Goal: Task Accomplishment & Management: Manage account settings

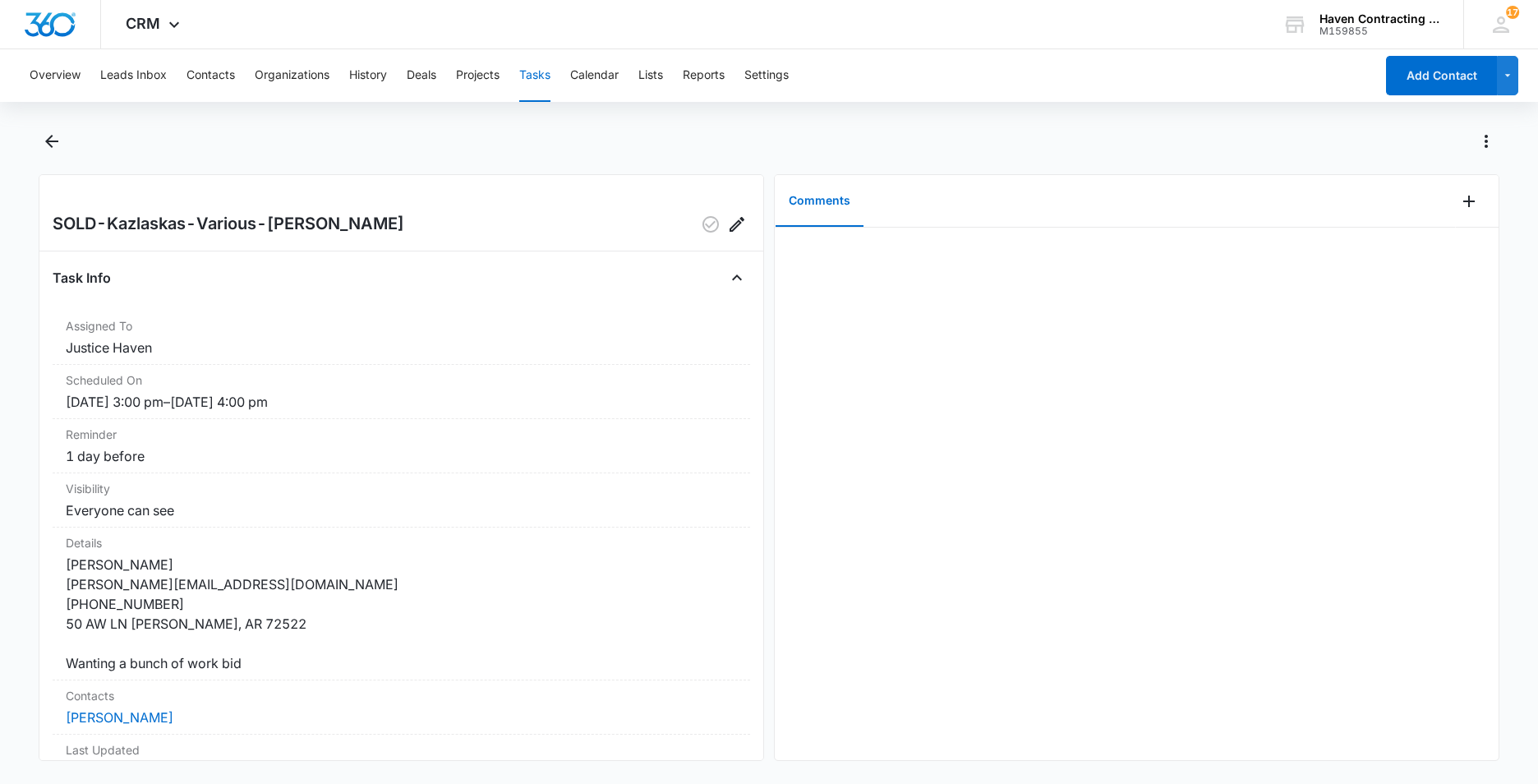
click at [531, 76] on button "Tasks" at bounding box center [535, 75] width 31 height 53
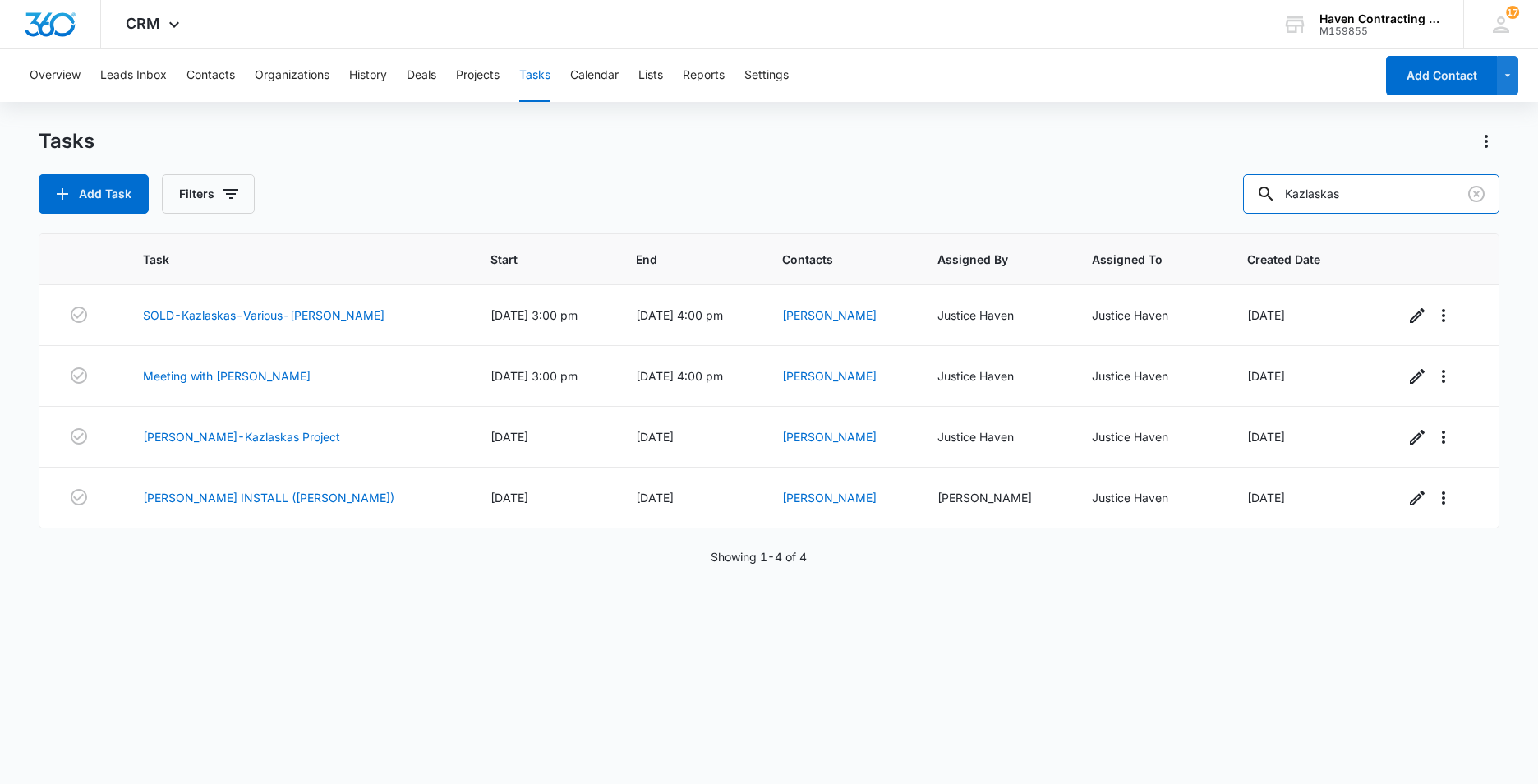
drag, startPoint x: 1370, startPoint y: 199, endPoint x: 830, endPoint y: 209, distance: 540.1
click at [952, 209] on div "Add Task Filters Kazlaskas" at bounding box center [769, 194] width 1461 height 39
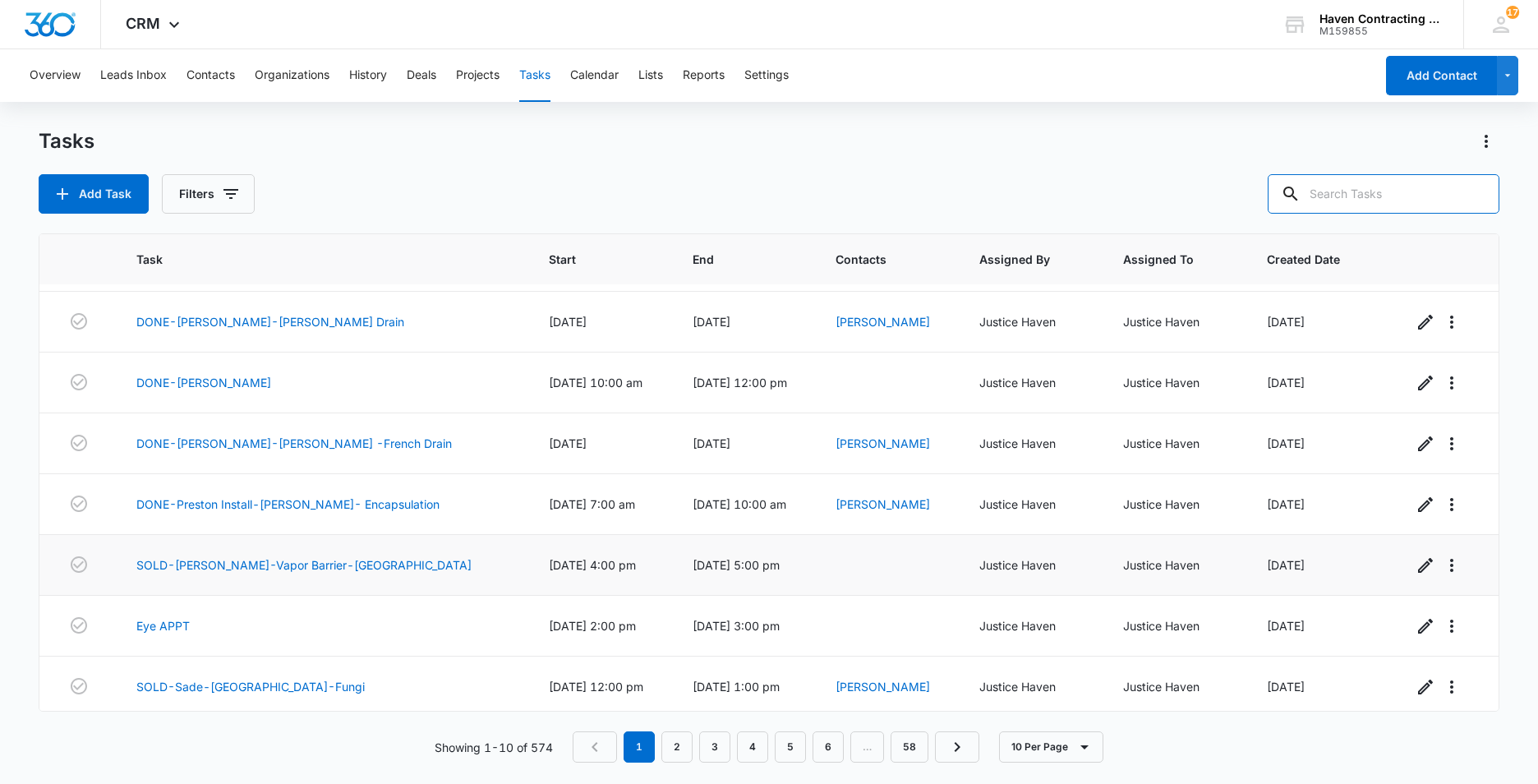
scroll to position [82, 0]
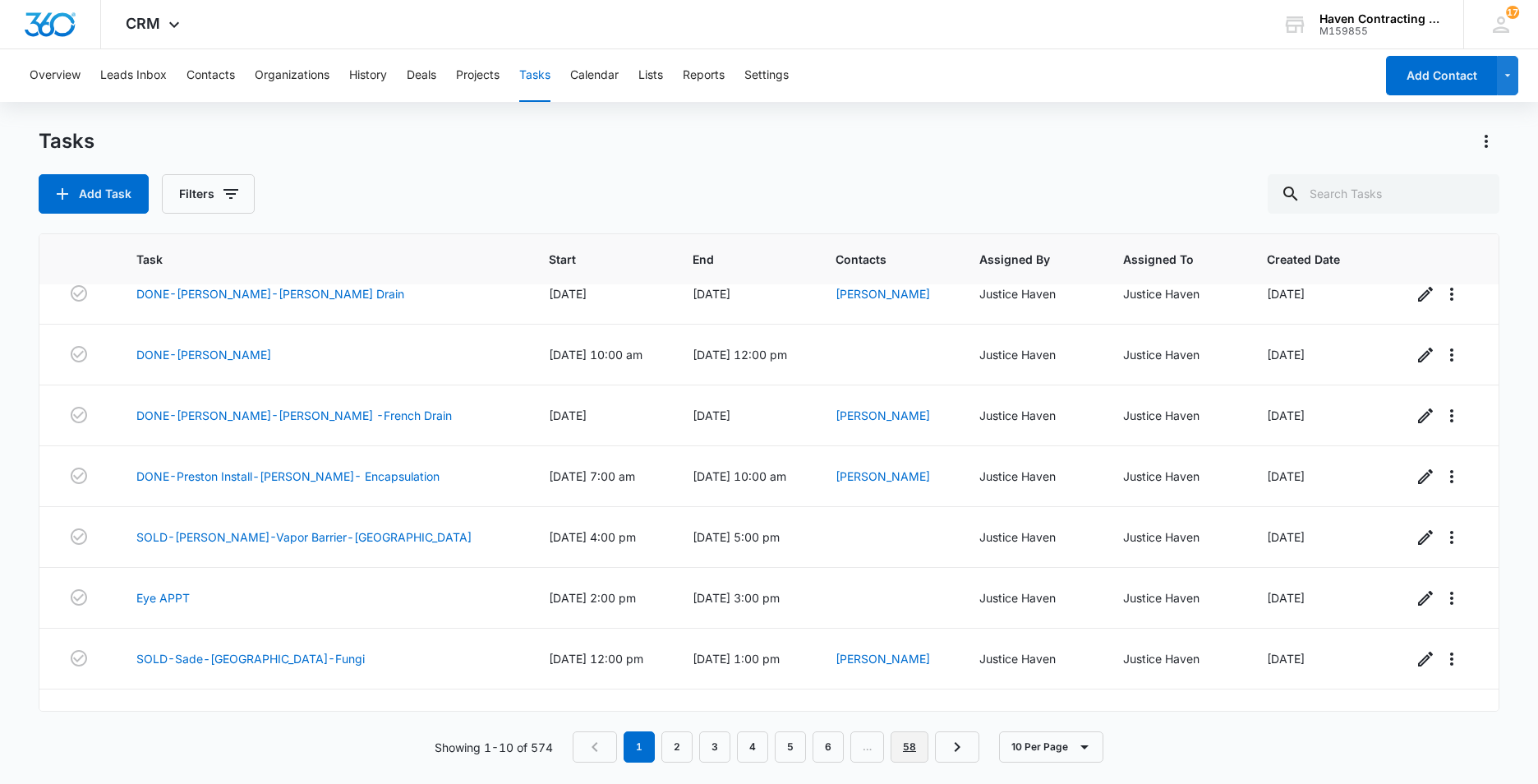
click at [905, 749] on link "58" at bounding box center [910, 747] width 37 height 31
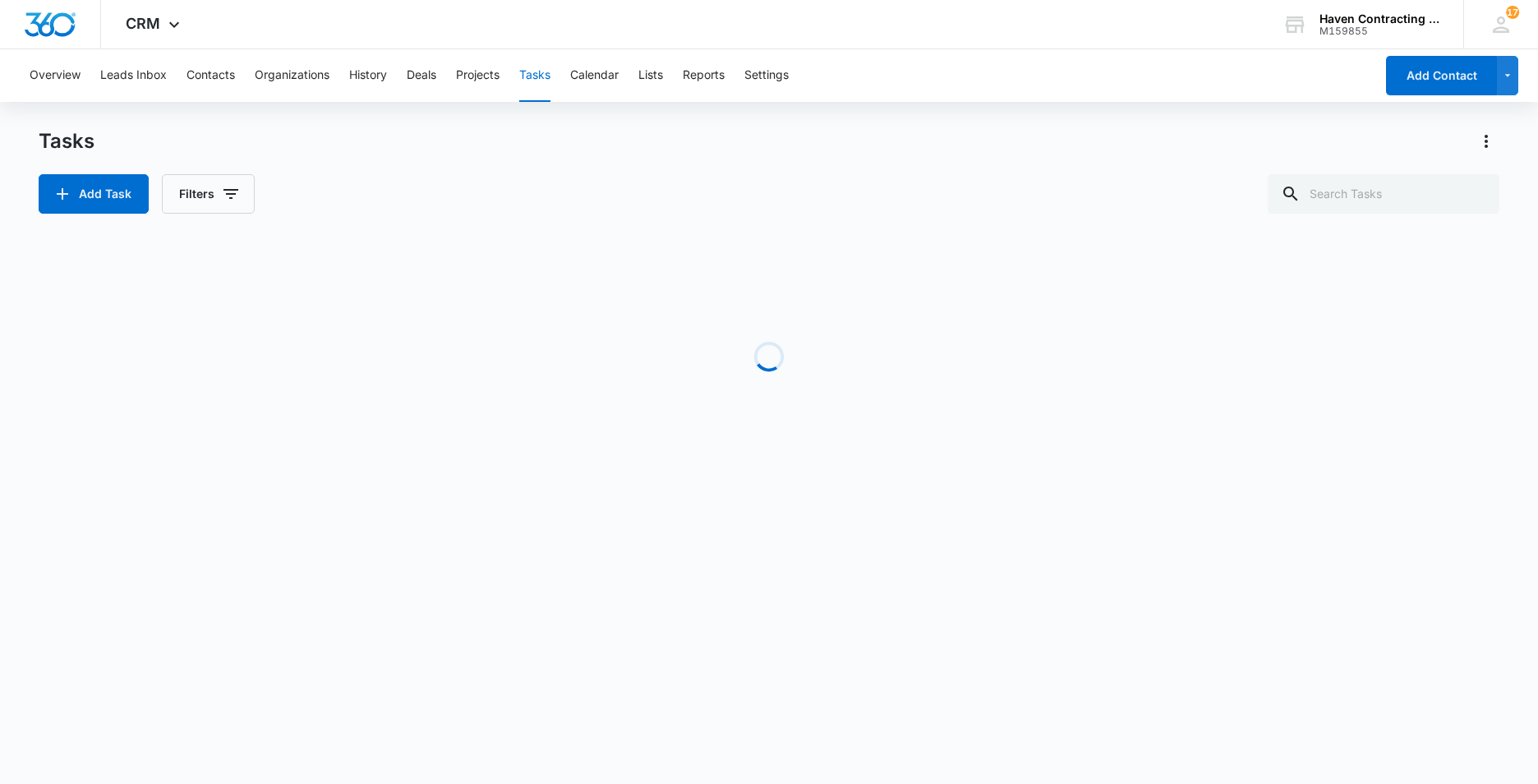
scroll to position [0, 0]
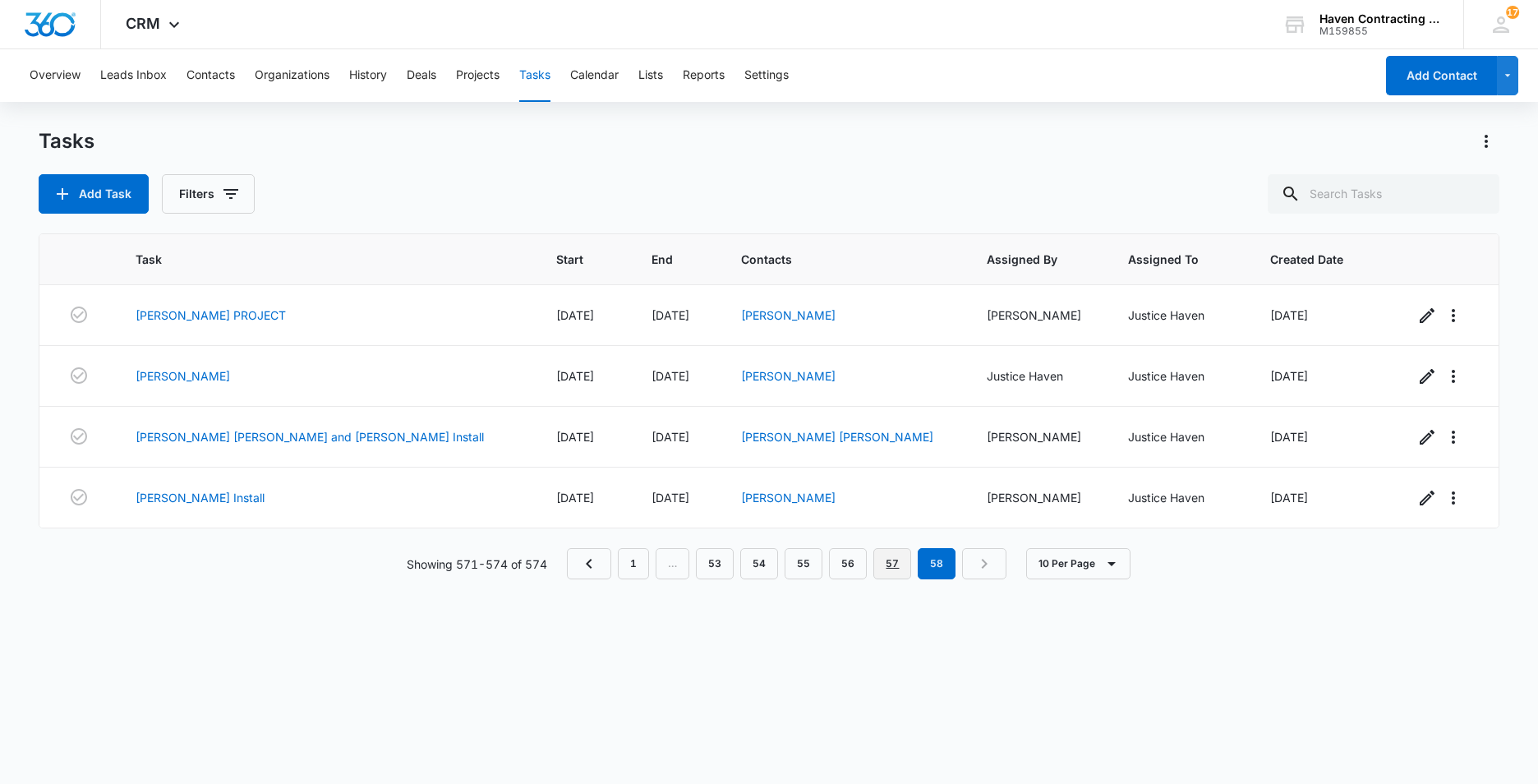
drag, startPoint x: 889, startPoint y: 568, endPoint x: 865, endPoint y: 552, distance: 28.8
click at [886, 567] on link "57" at bounding box center [892, 563] width 37 height 31
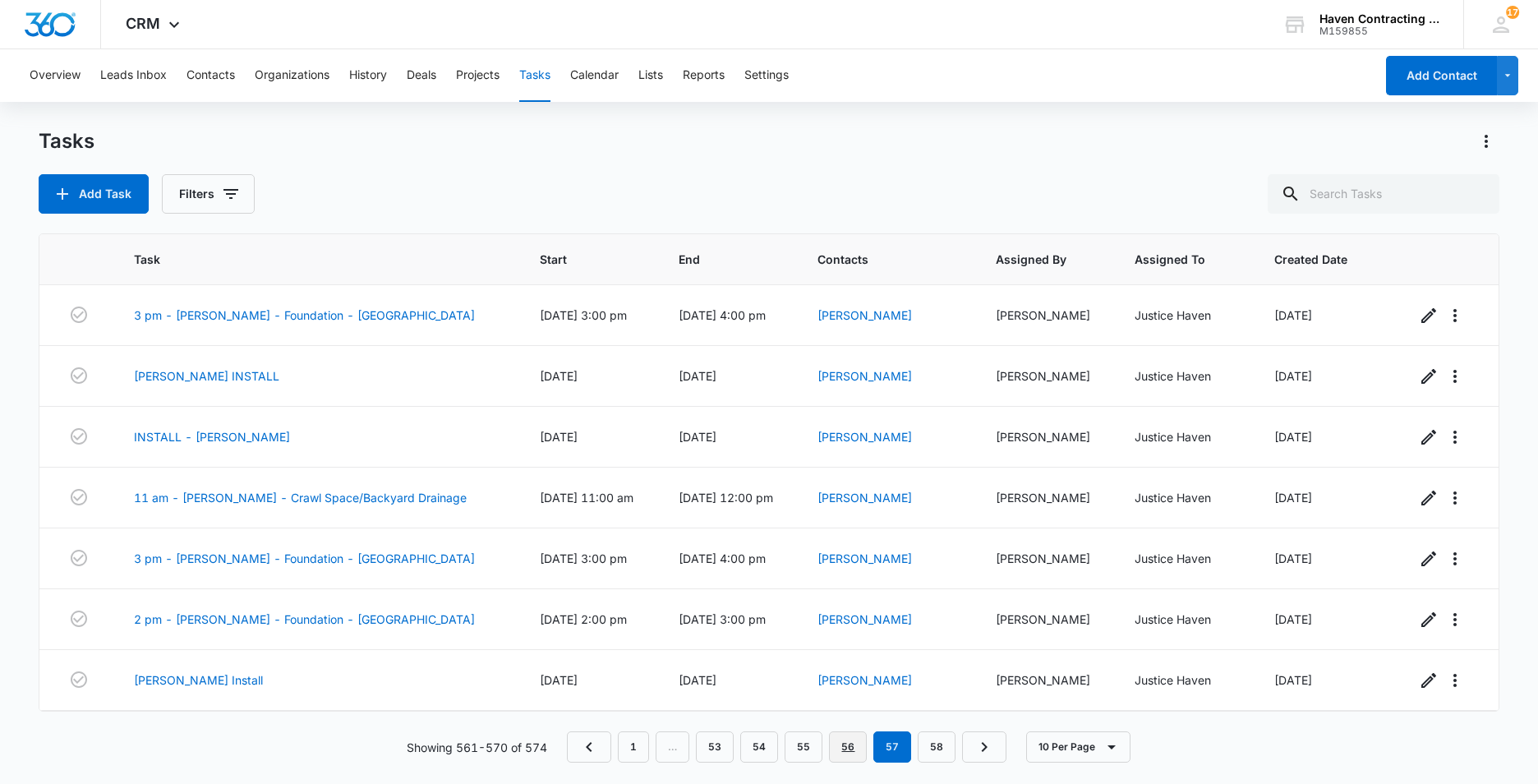
click at [852, 746] on link "56" at bounding box center [848, 747] width 37 height 31
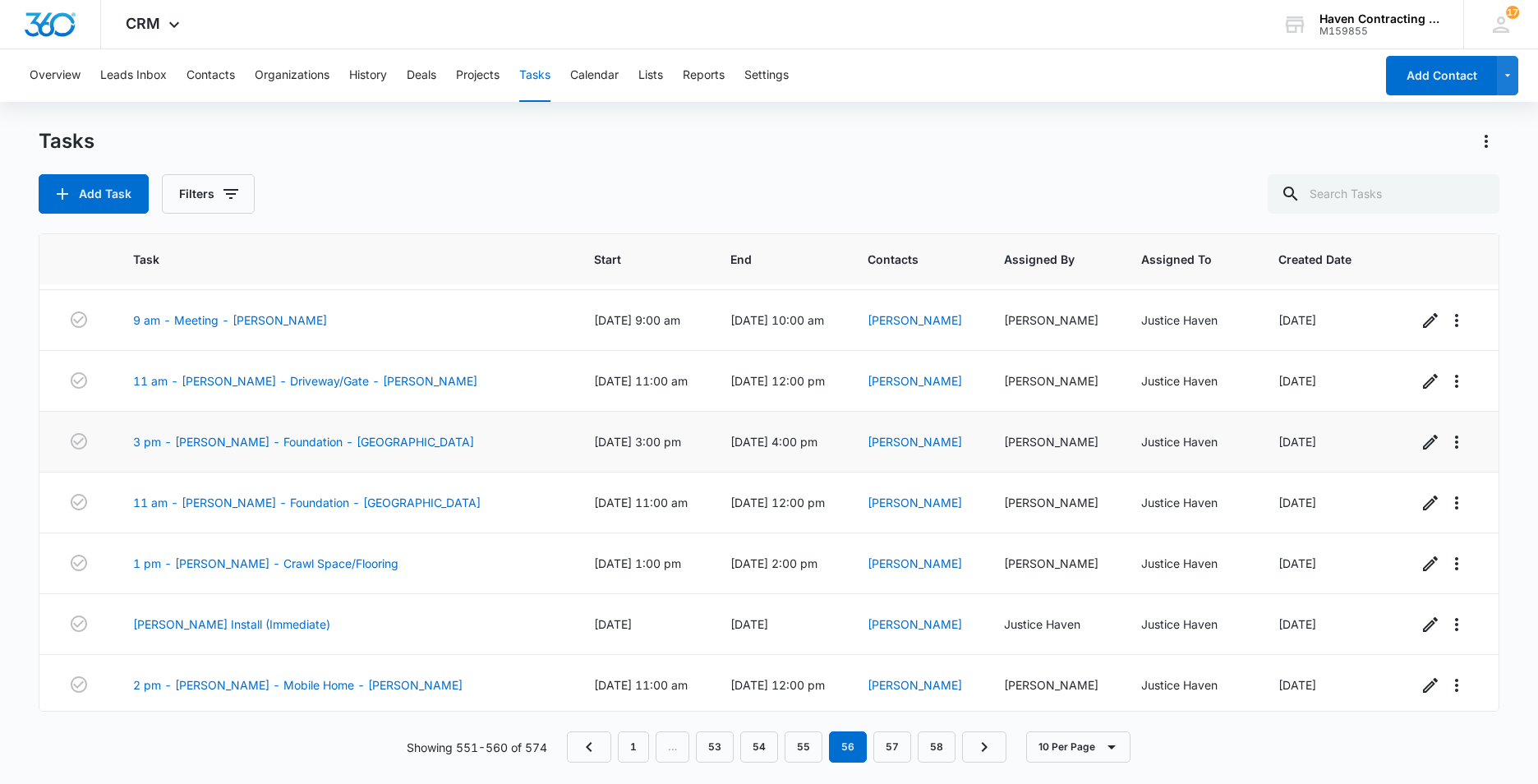
scroll to position [182, 0]
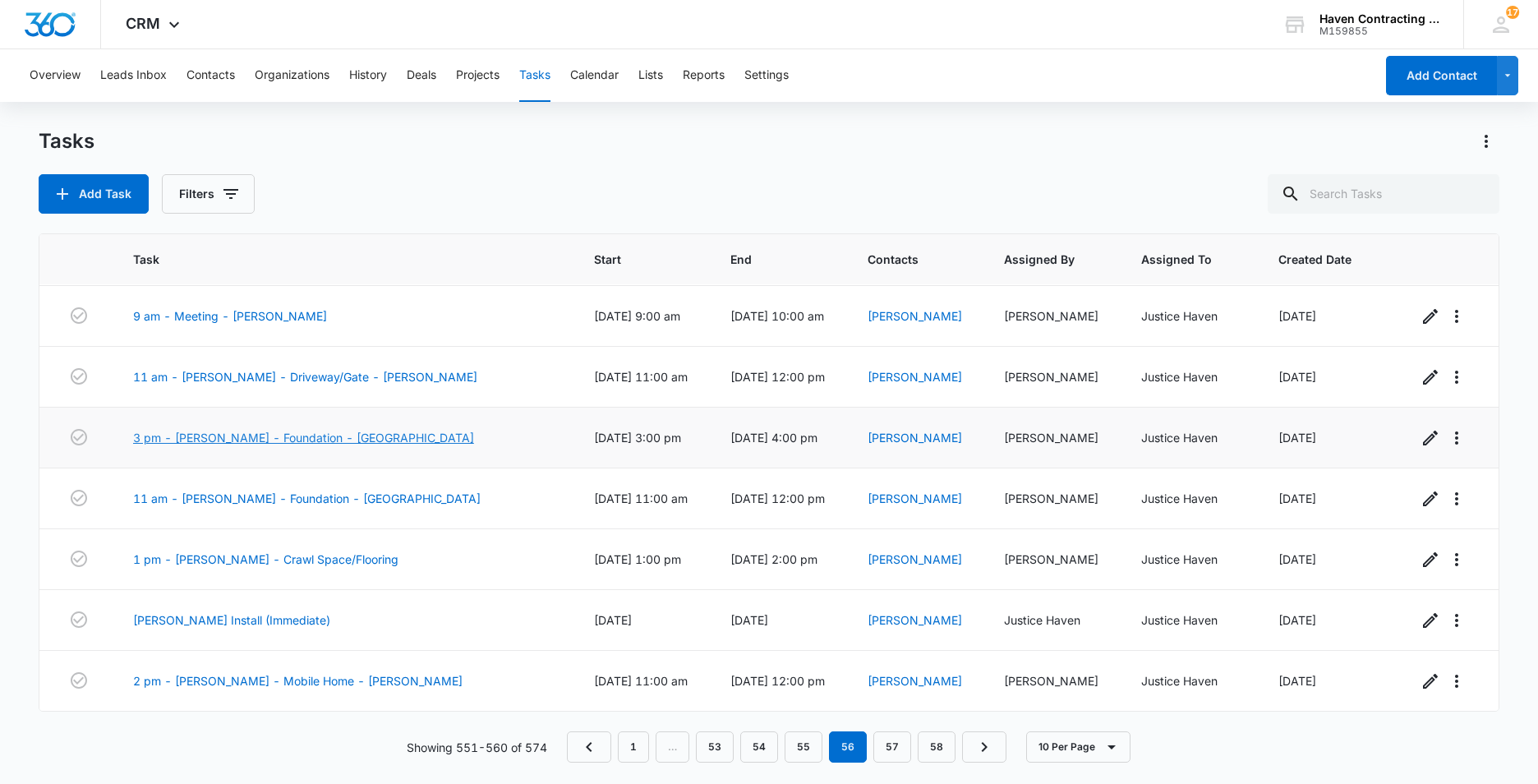
click at [182, 436] on link "3 pm - Joe Parker - Foundation - Southside" at bounding box center [304, 437] width 341 height 17
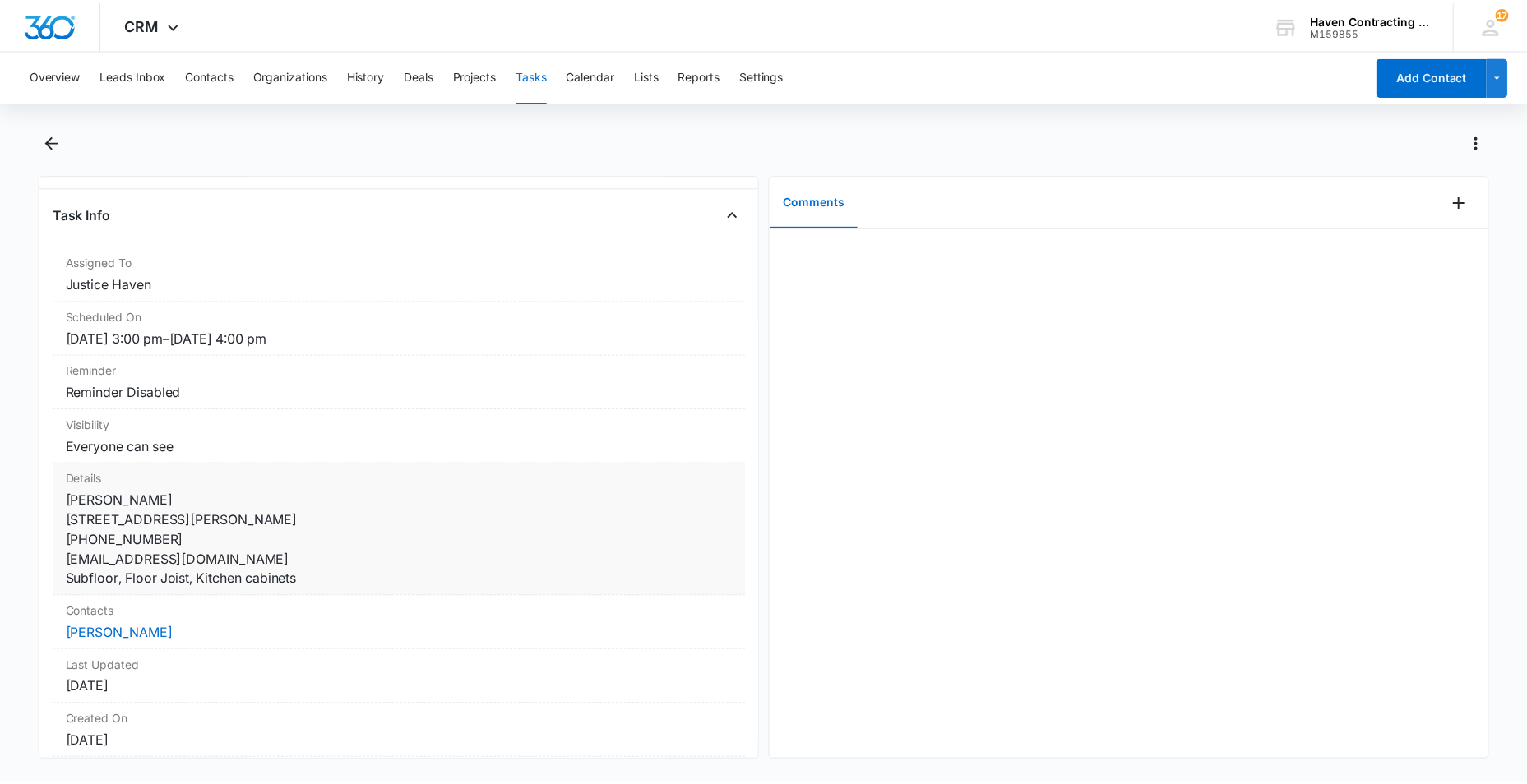
scroll to position [197, 0]
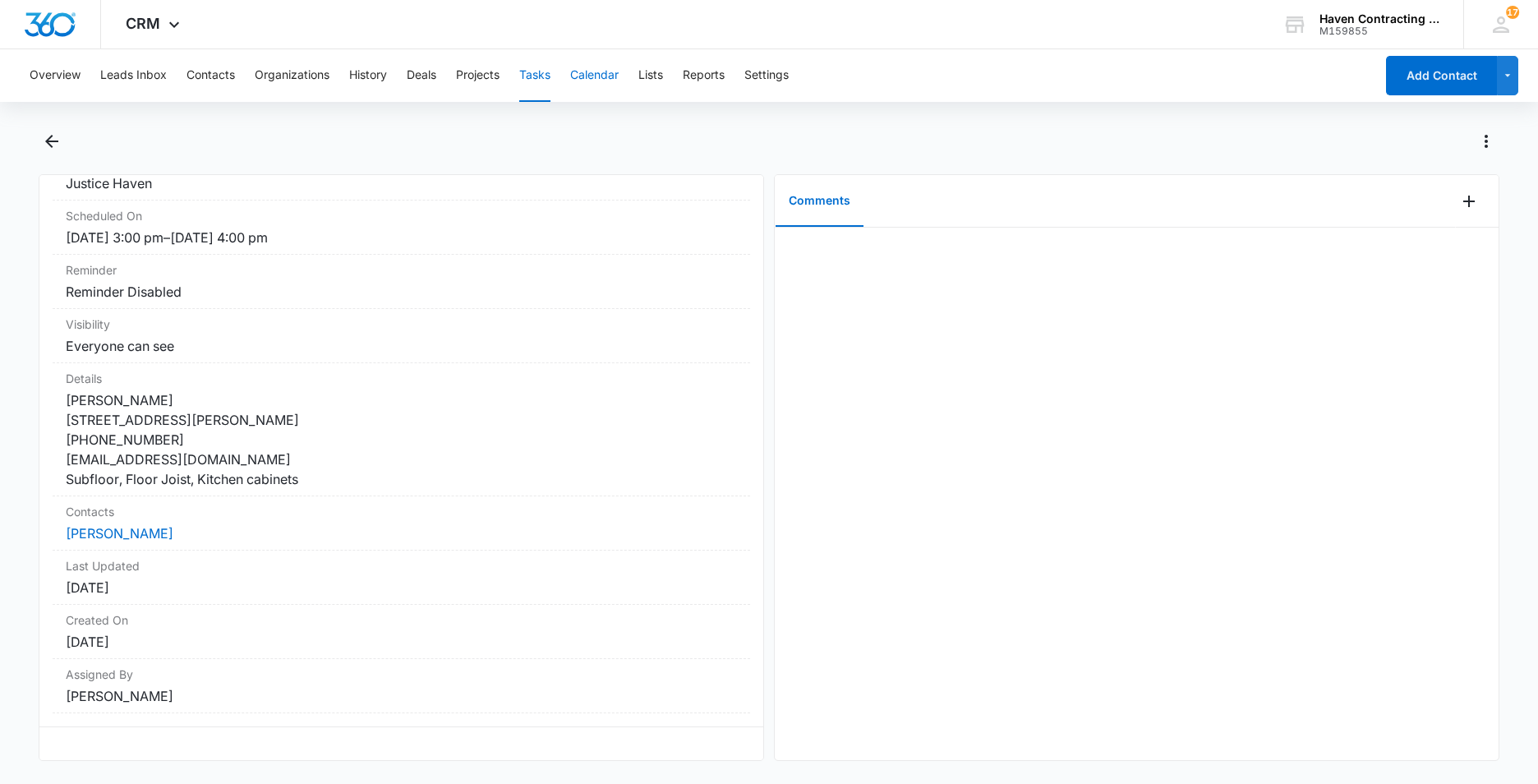
click at [600, 74] on button "Calendar" at bounding box center [595, 75] width 48 height 53
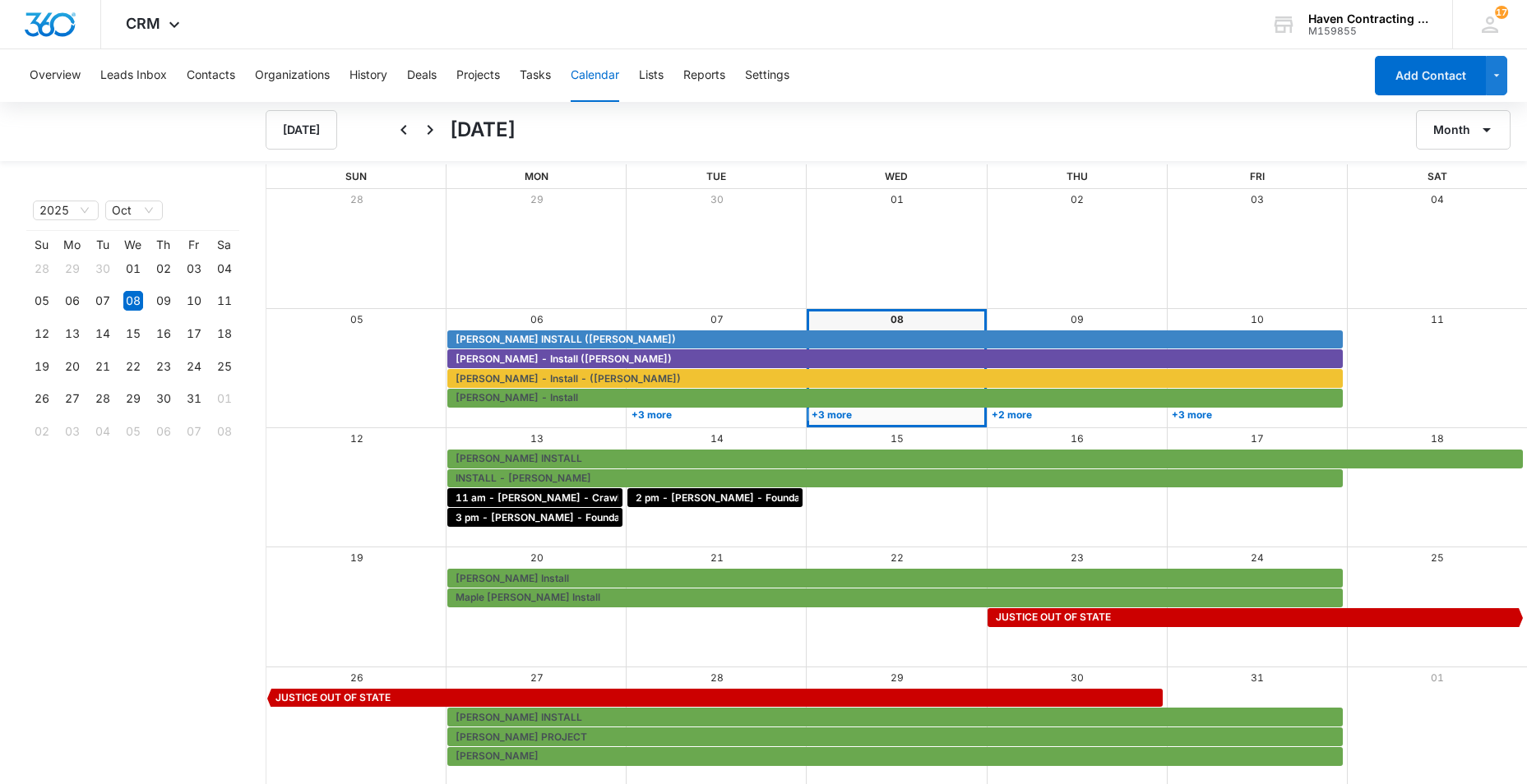
scroll to position [2, 0]
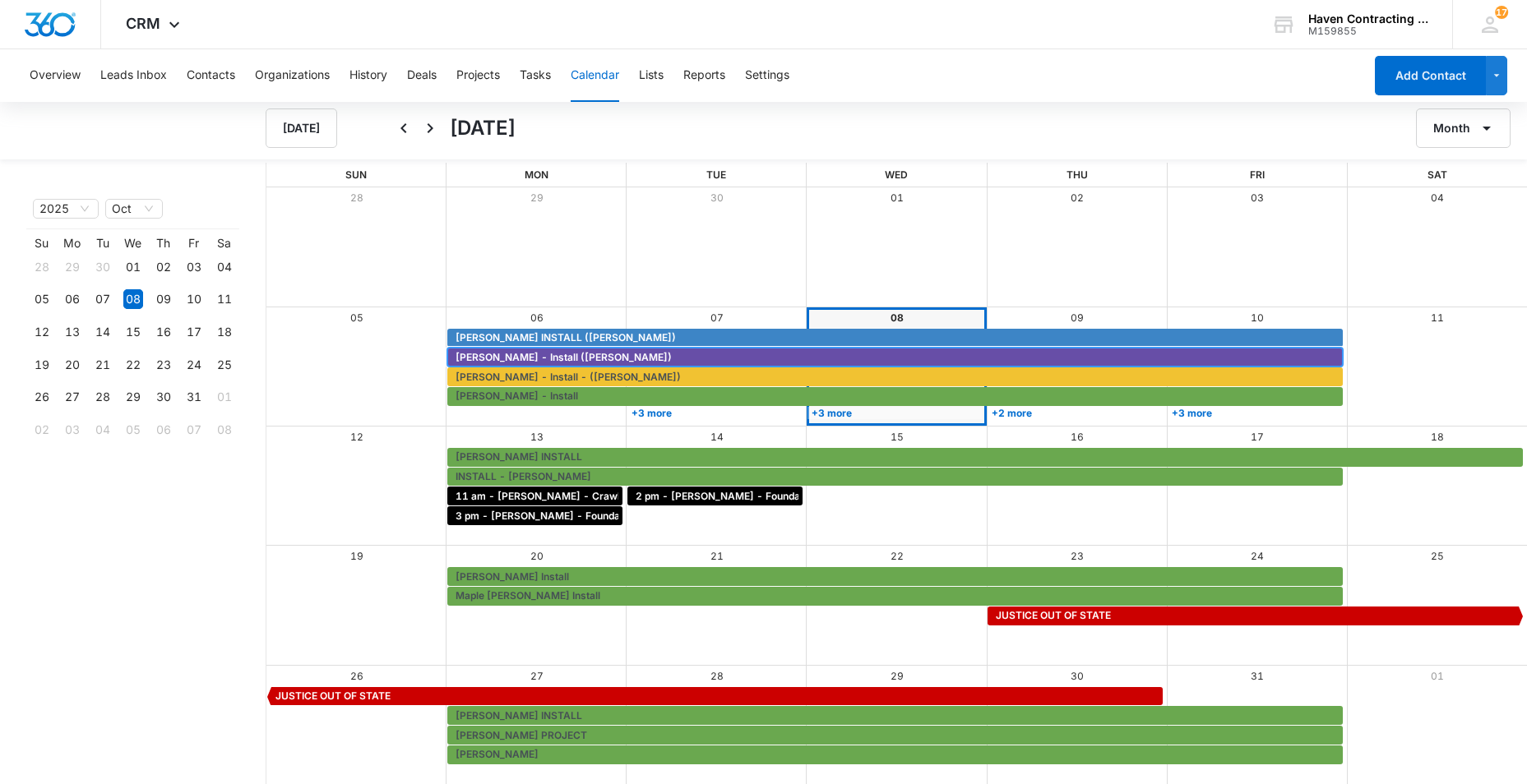
click at [474, 356] on span "[PERSON_NAME] - Install ([PERSON_NAME])" at bounding box center [564, 357] width 216 height 15
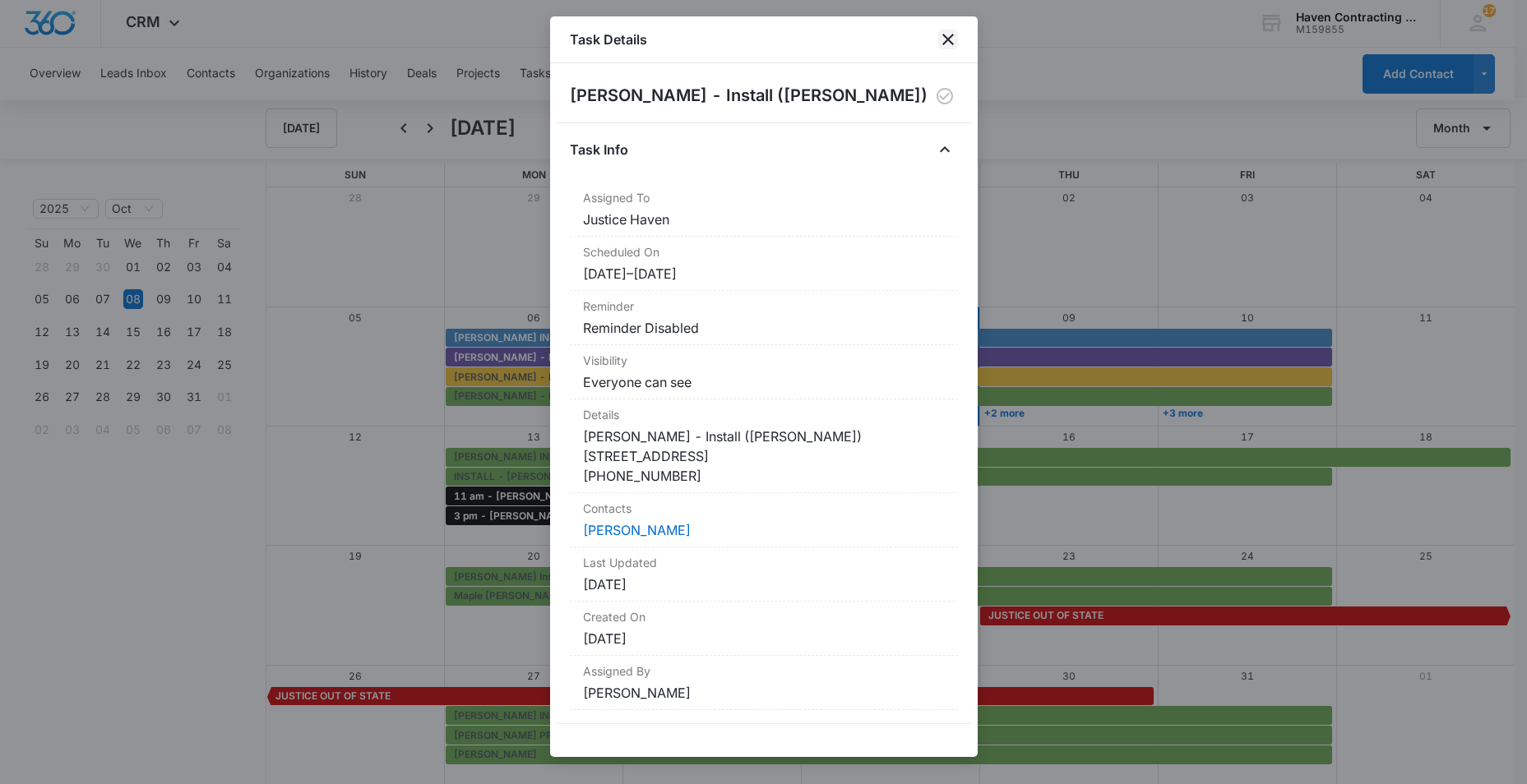
click at [946, 37] on icon "close" at bounding box center [947, 39] width 20 height 20
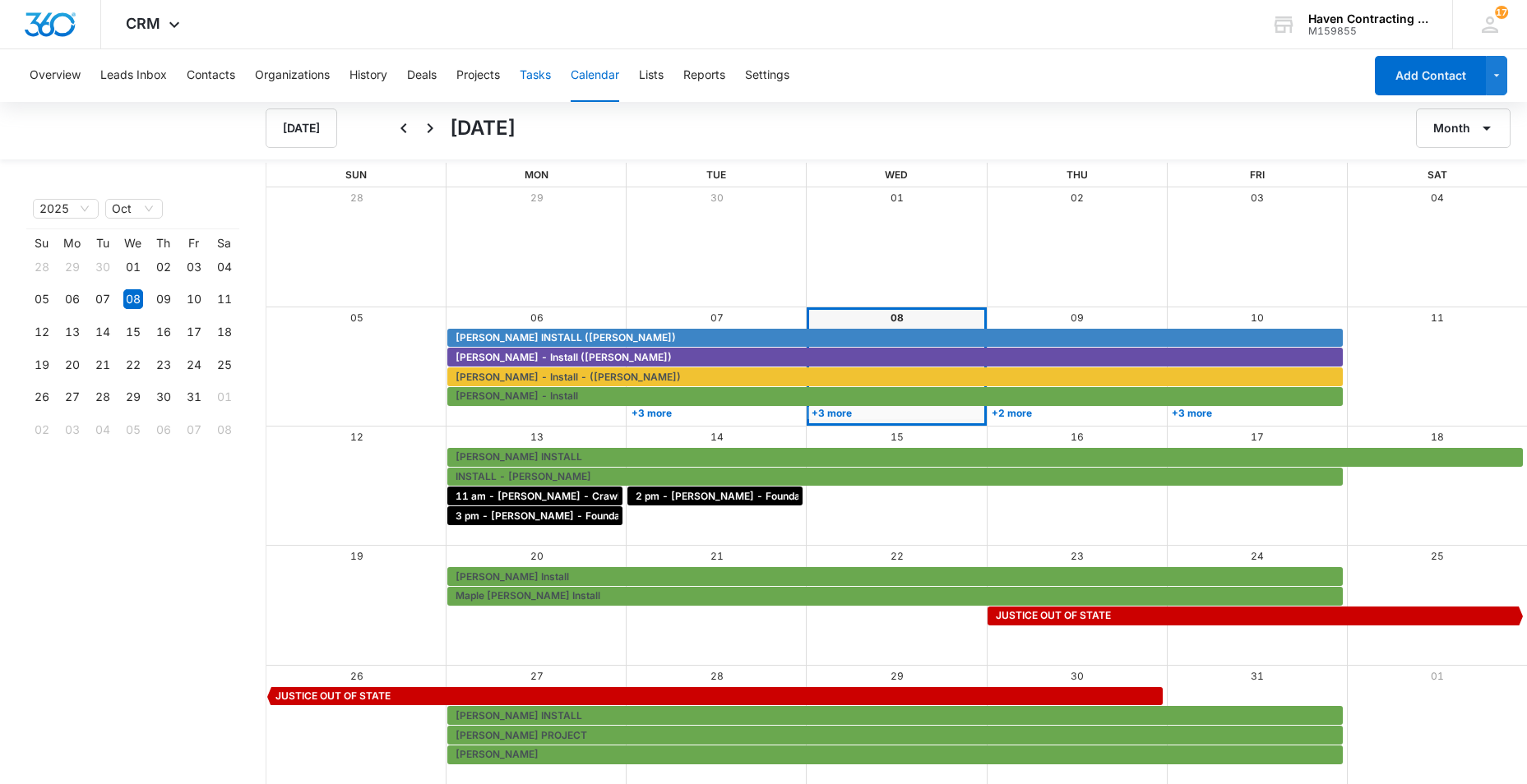
click at [541, 80] on button "Tasks" at bounding box center [535, 75] width 31 height 53
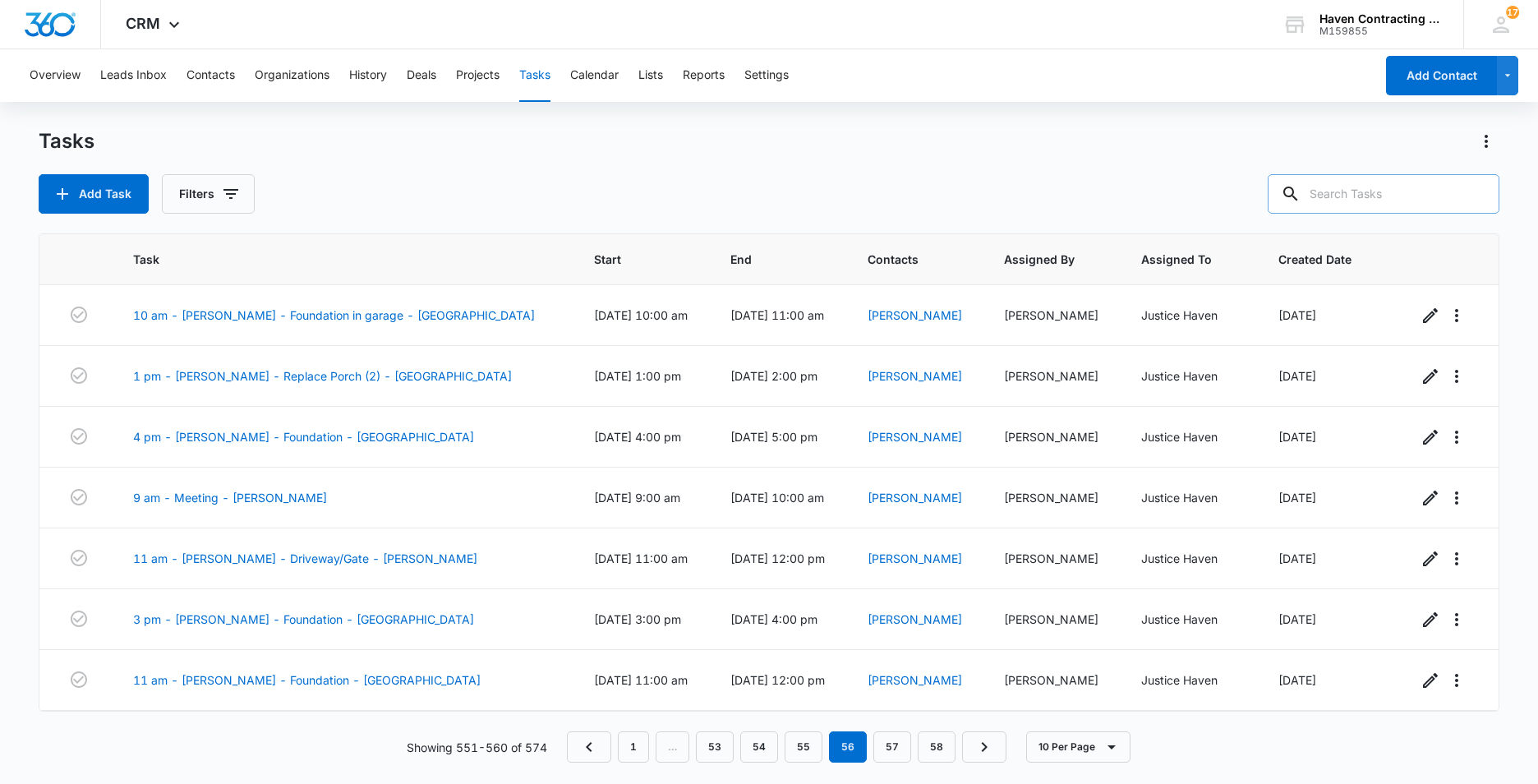
click at [1345, 198] on input "text" at bounding box center [1384, 194] width 231 height 39
type input "Whitener"
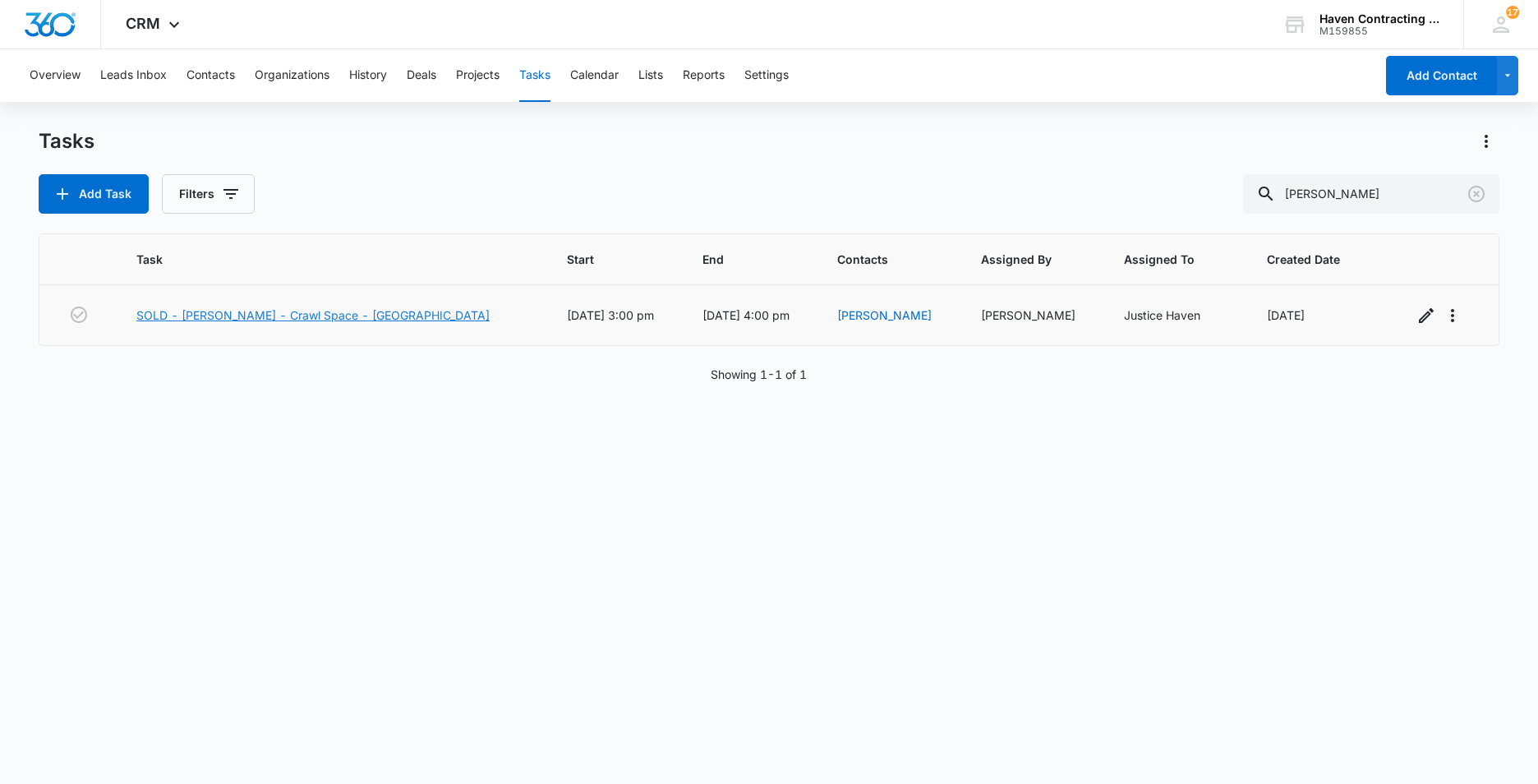
click at [247, 308] on link "SOLD - Dennis Whitener - Crawl Space - Batesville" at bounding box center [312, 314] width 353 height 17
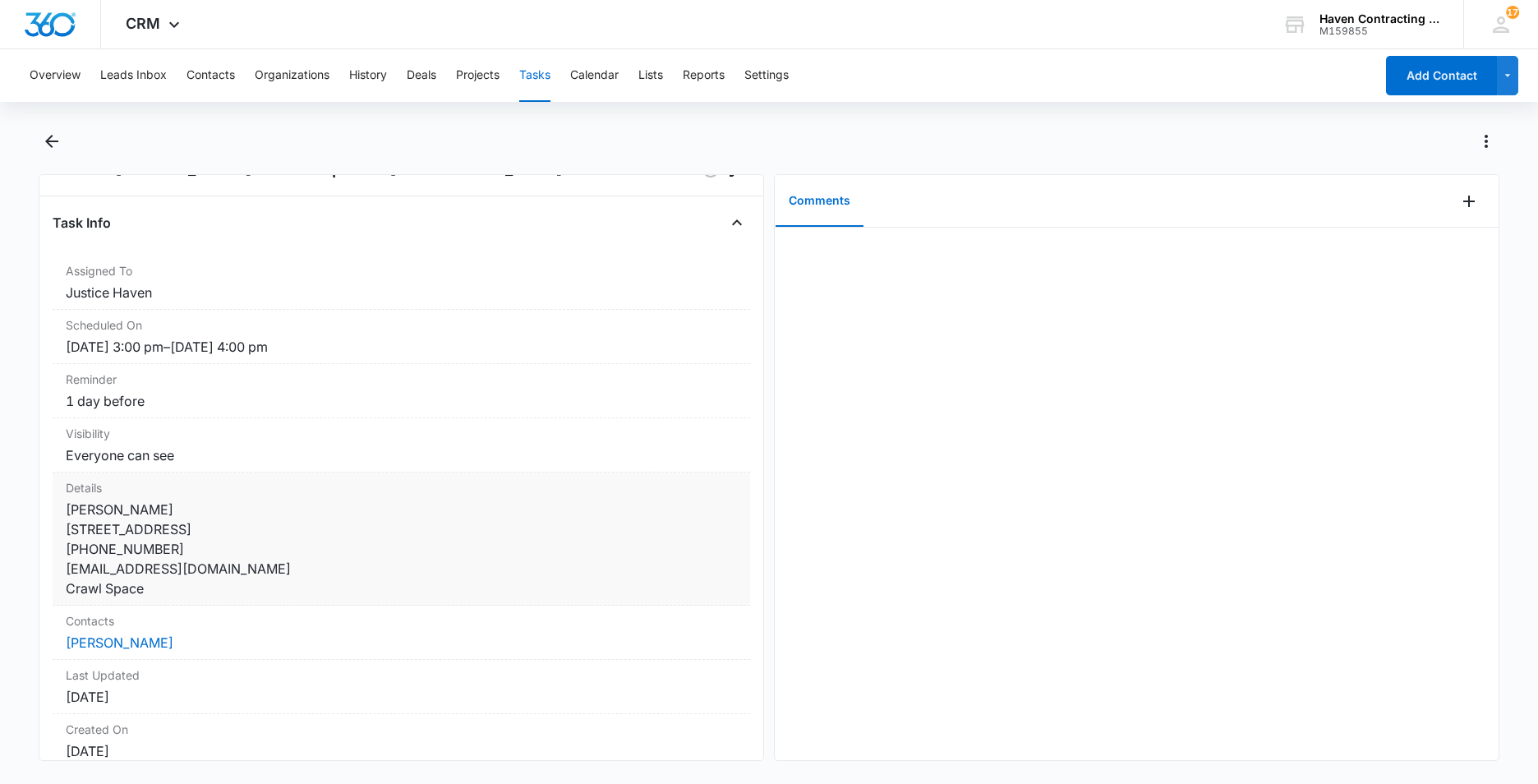
scroll to position [82, 0]
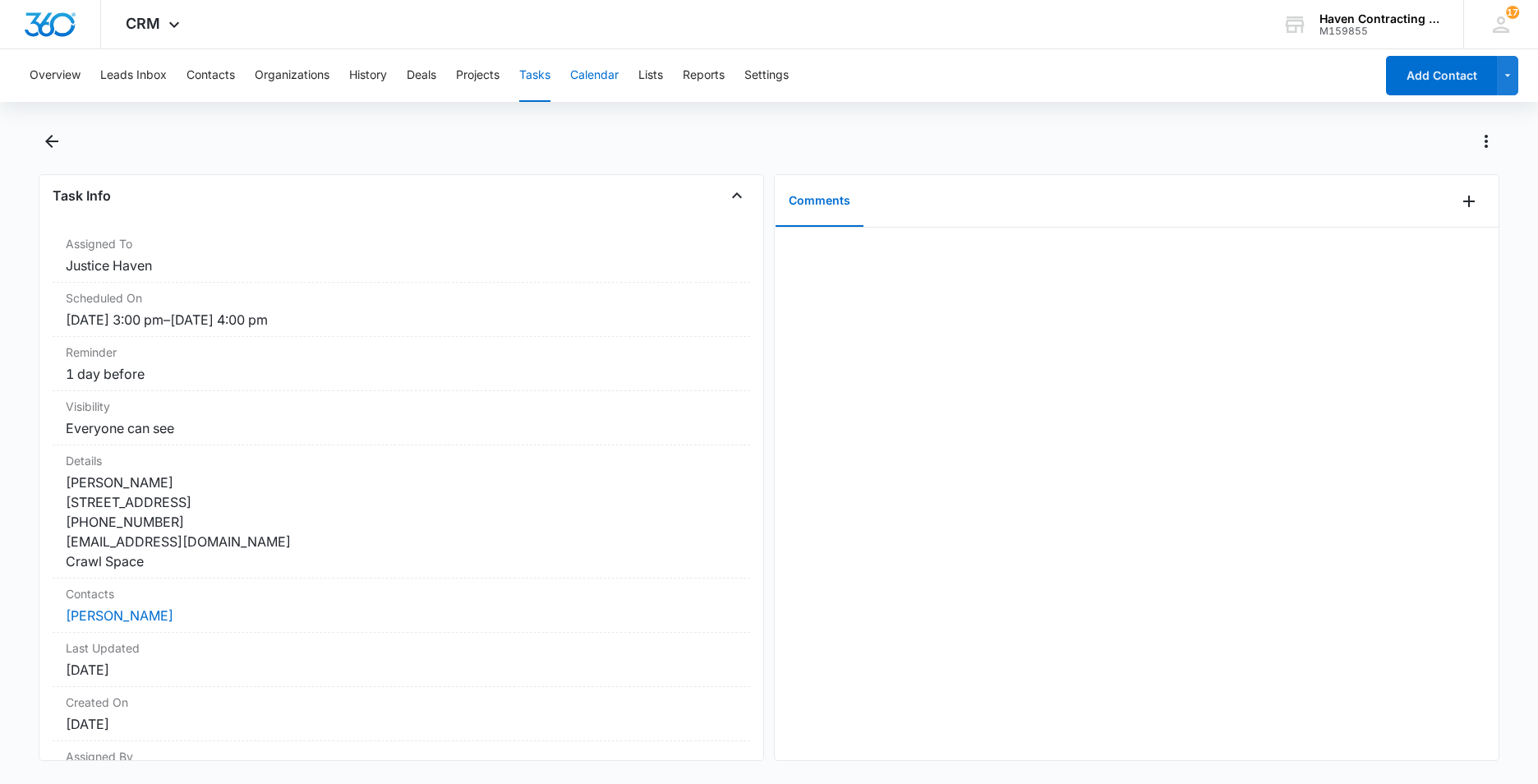
click at [590, 77] on button "Calendar" at bounding box center [595, 75] width 48 height 53
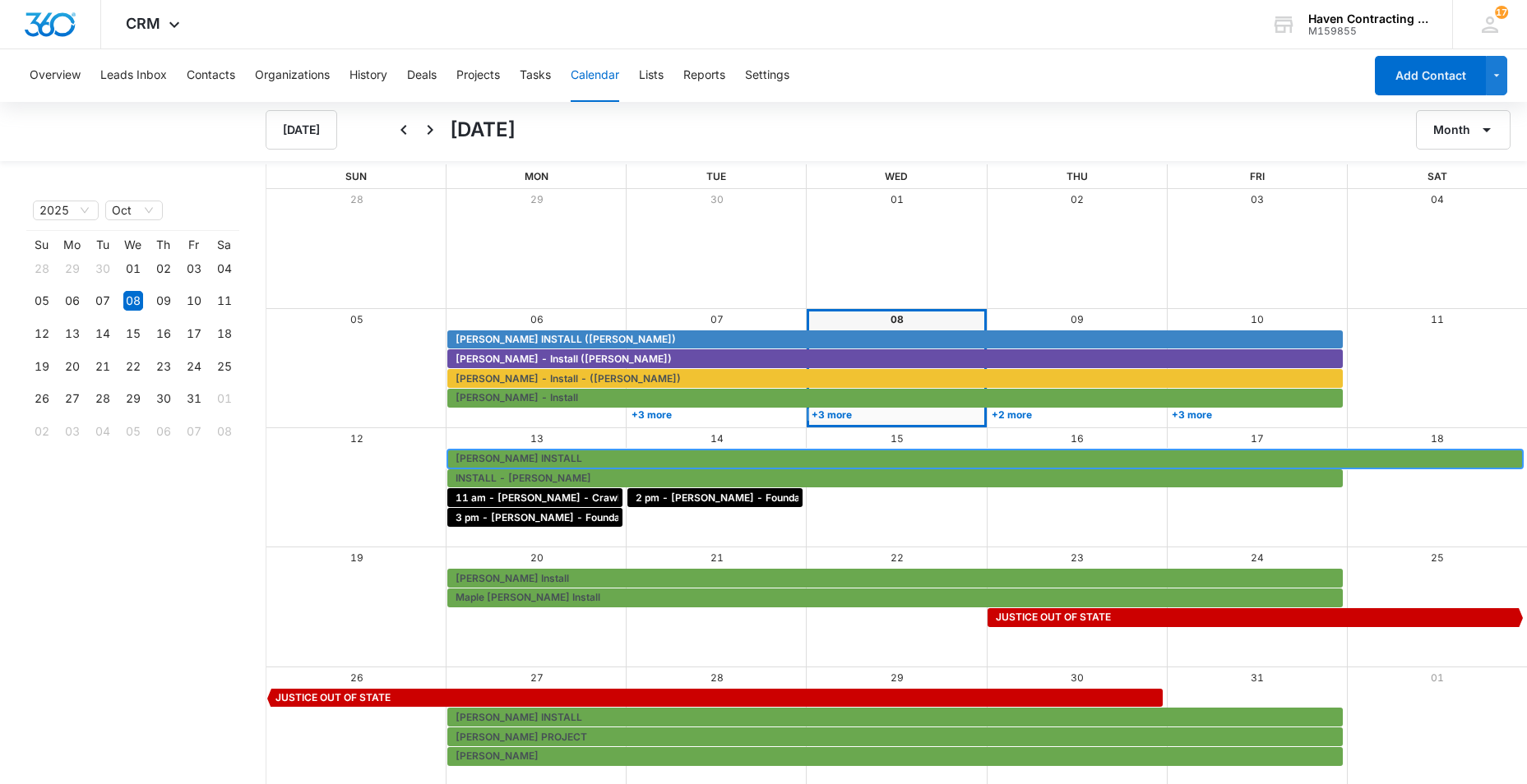
click at [486, 457] on span "[PERSON_NAME] INSTALL" at bounding box center [519, 458] width 126 height 15
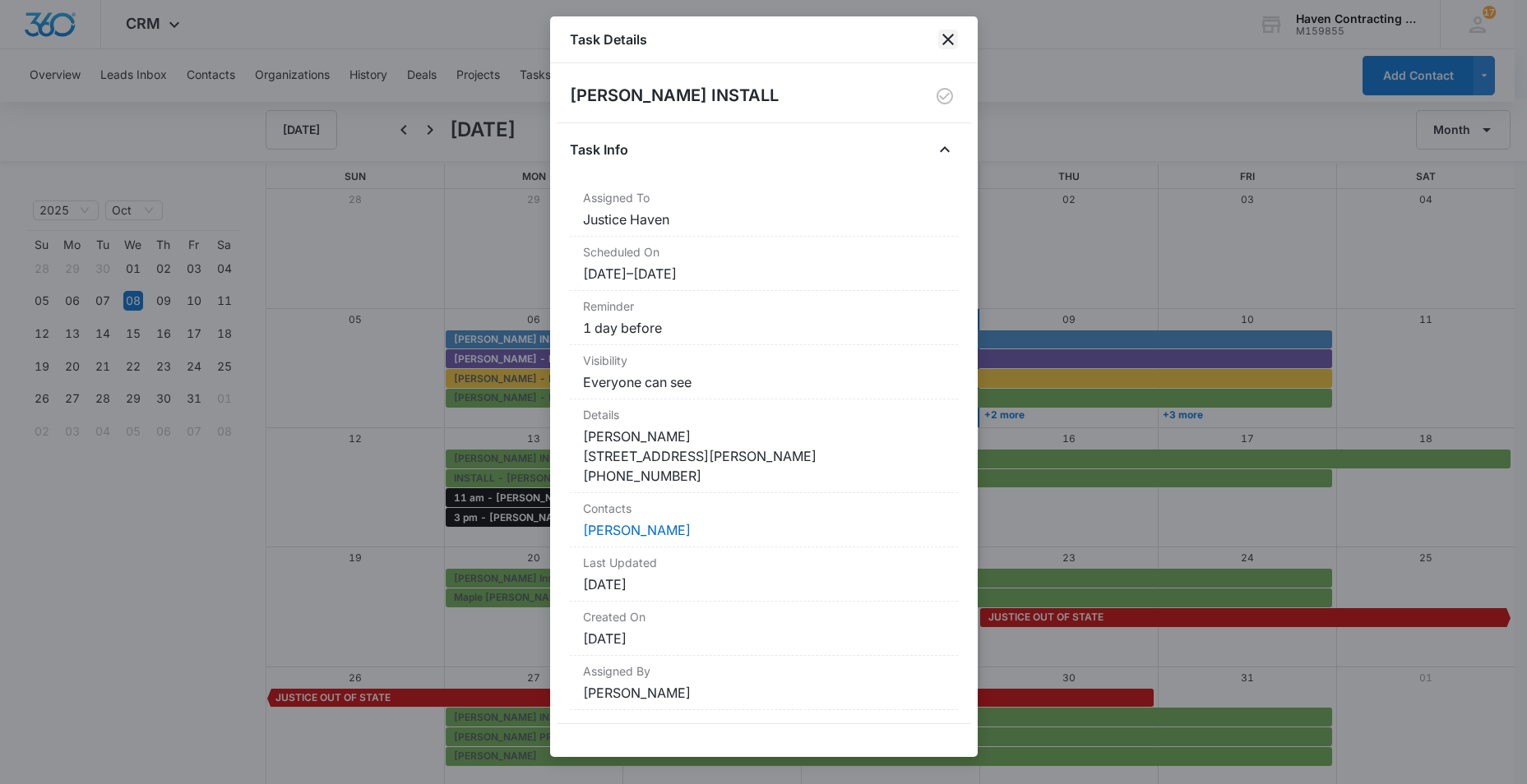
click at [946, 39] on icon "close" at bounding box center [947, 39] width 20 height 20
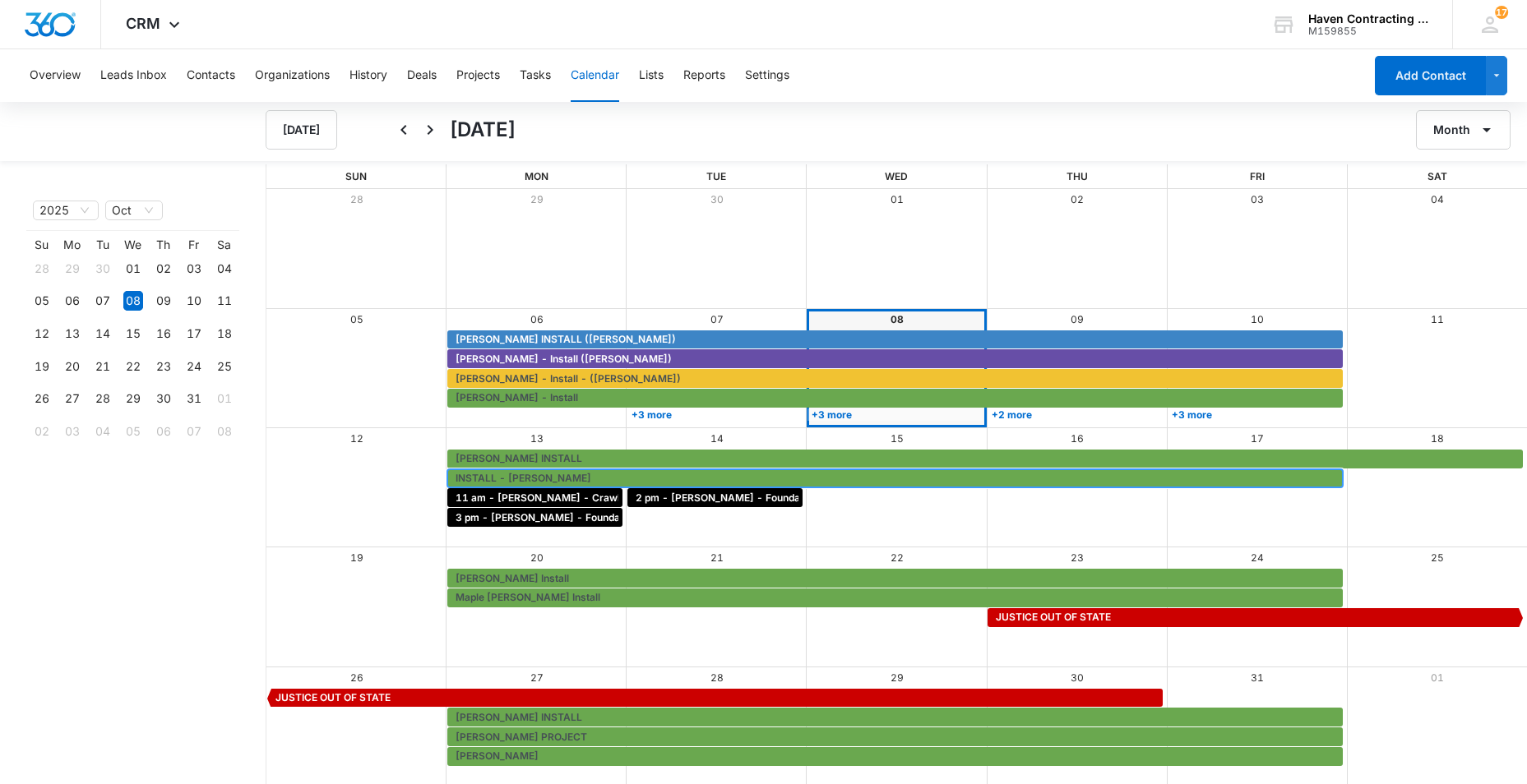
click at [501, 474] on span "INSTALL - [PERSON_NAME]" at bounding box center [524, 478] width 135 height 15
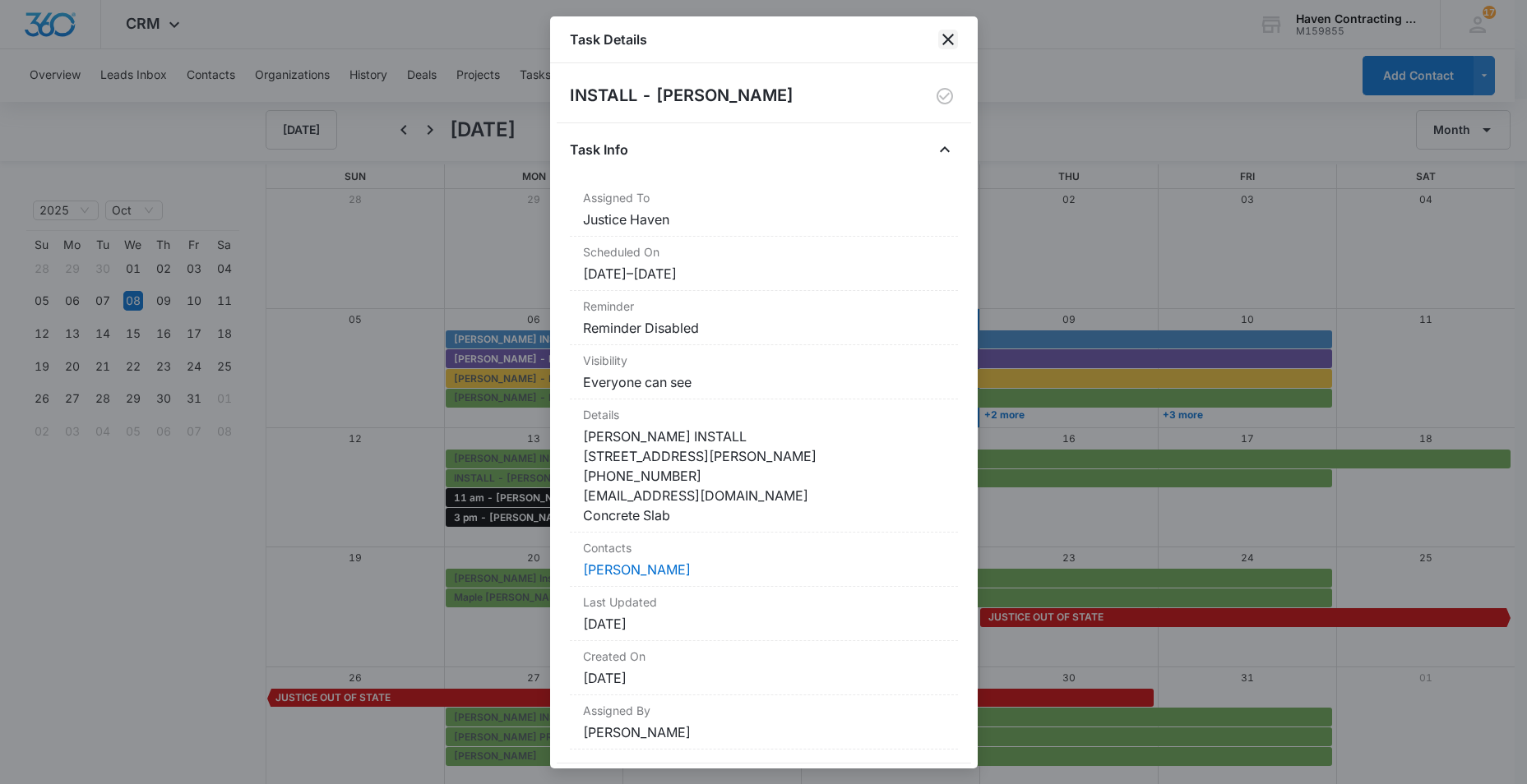
click at [945, 37] on icon "close" at bounding box center [947, 39] width 12 height 12
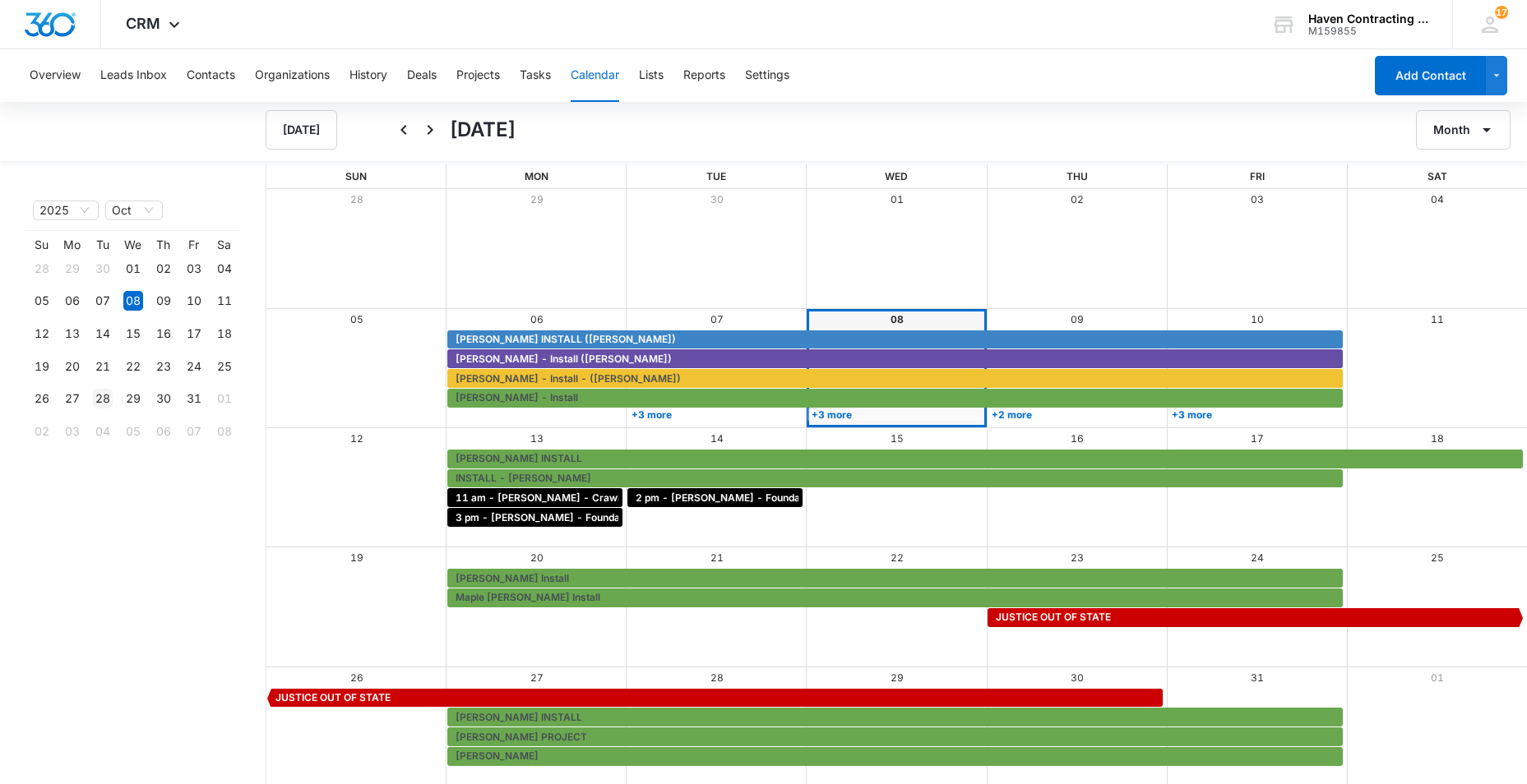
drag, startPoint x: 101, startPoint y: 411, endPoint x: 89, endPoint y: 401, distance: 15.6
click at [95, 407] on td "28" at bounding box center [102, 399] width 30 height 33
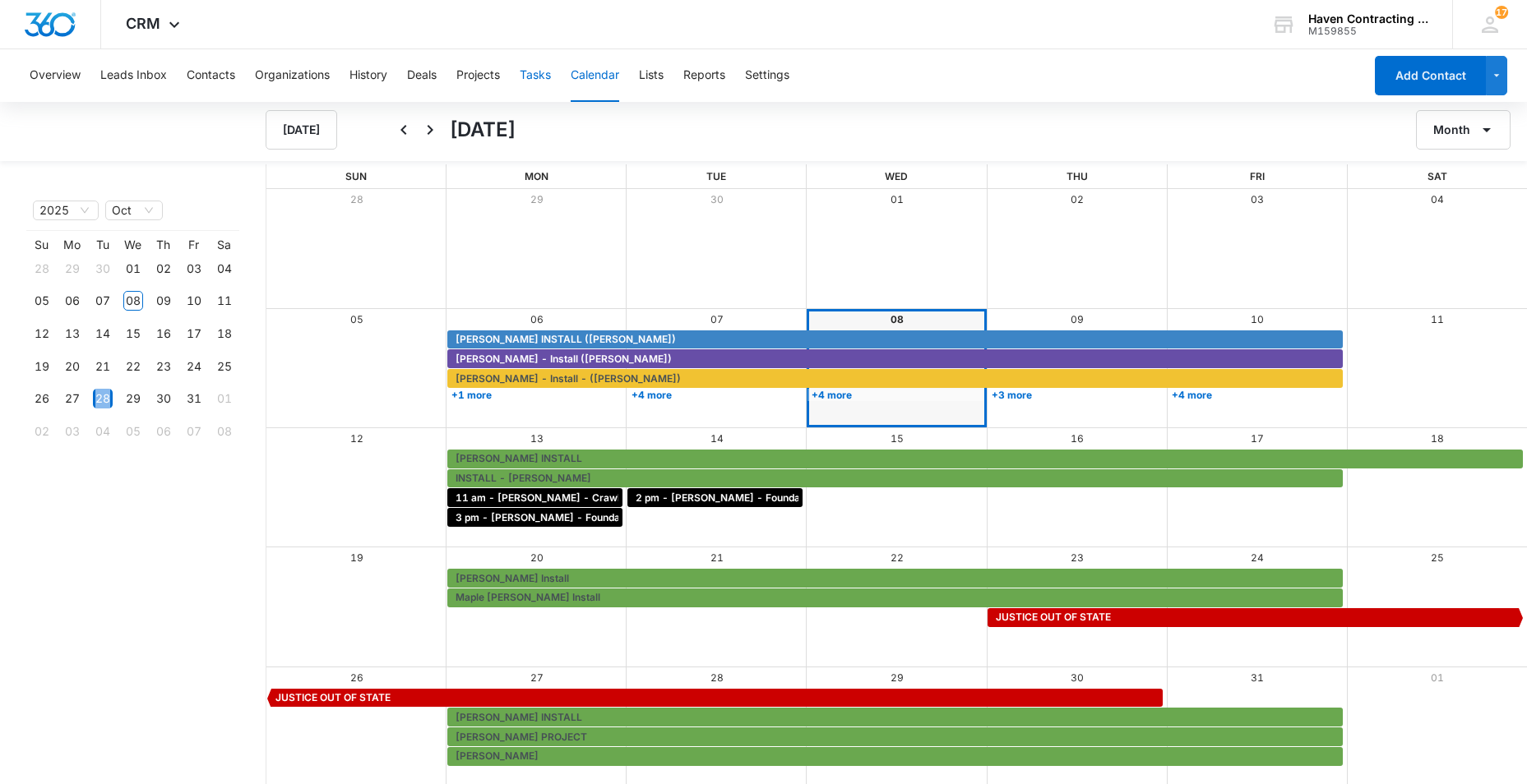
click at [540, 68] on button "Tasks" at bounding box center [535, 75] width 31 height 53
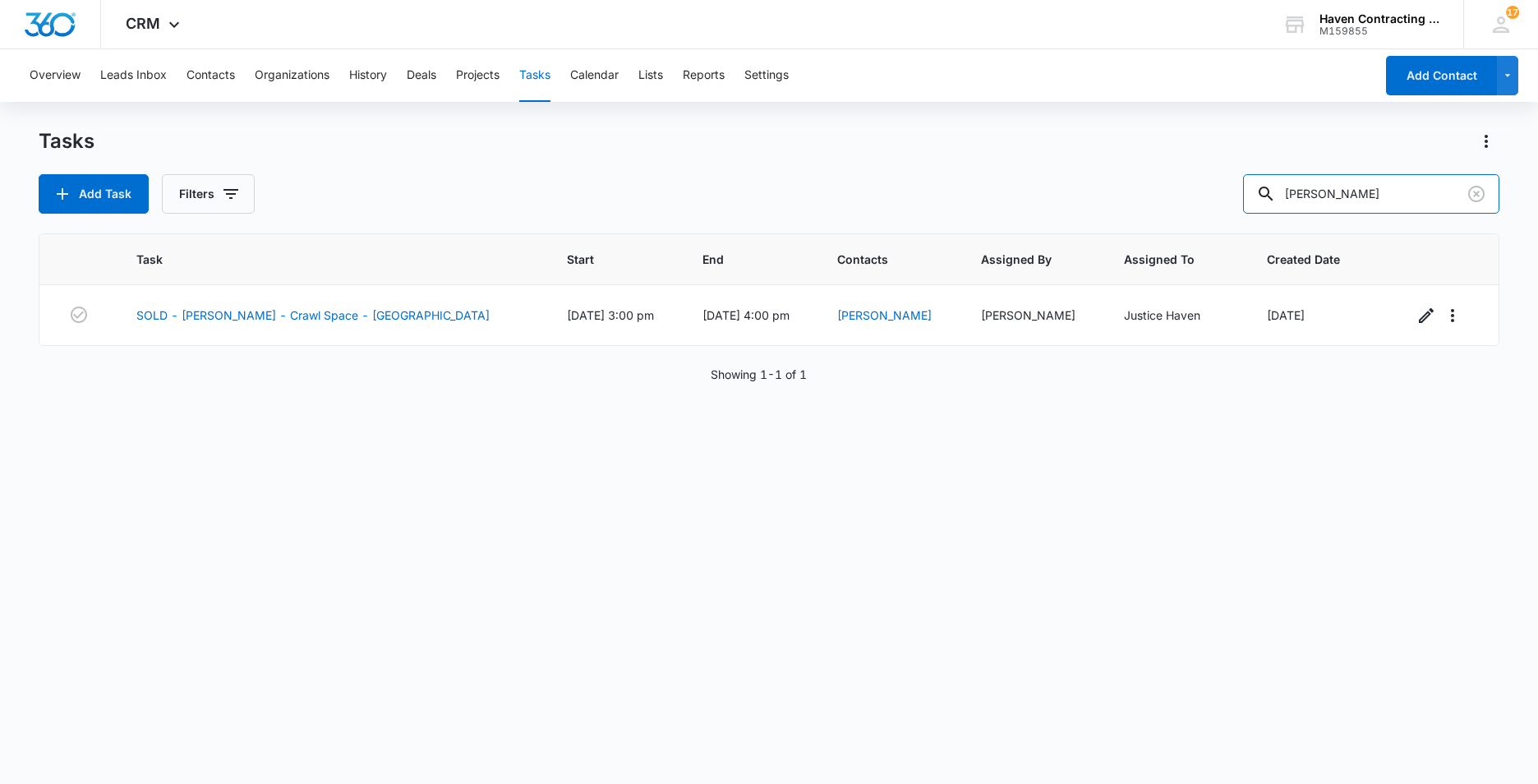
drag, startPoint x: 1357, startPoint y: 198, endPoint x: 898, endPoint y: 241, distance: 461.0
click at [1140, 207] on div "Add Task Filters Whitener" at bounding box center [769, 194] width 1461 height 39
type input "[PERSON_NAME]"
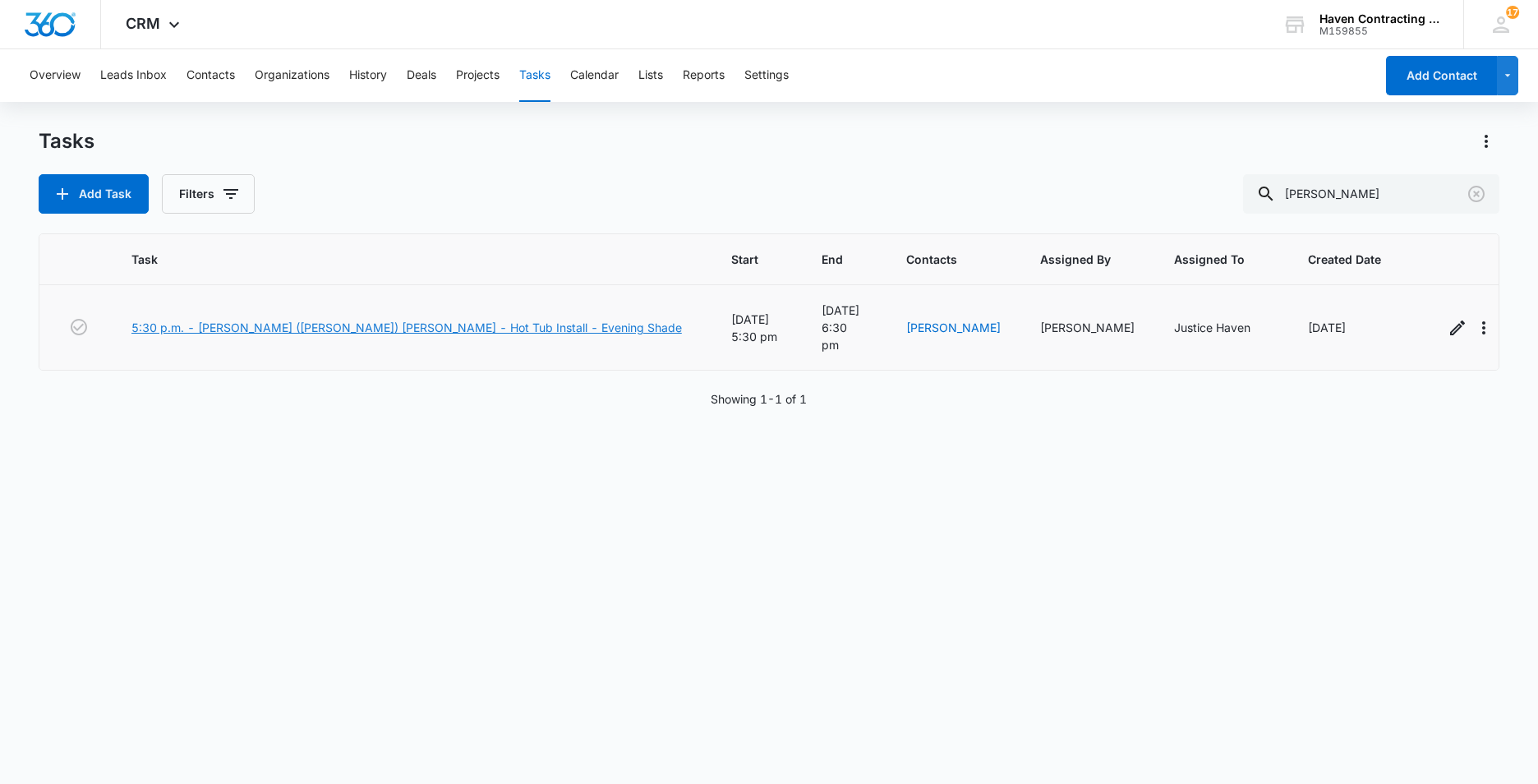
click at [221, 319] on link "5:30 p.m. - [PERSON_NAME] ([PERSON_NAME]) [PERSON_NAME] - Hot Tub Install - Eve…" at bounding box center [407, 327] width 551 height 17
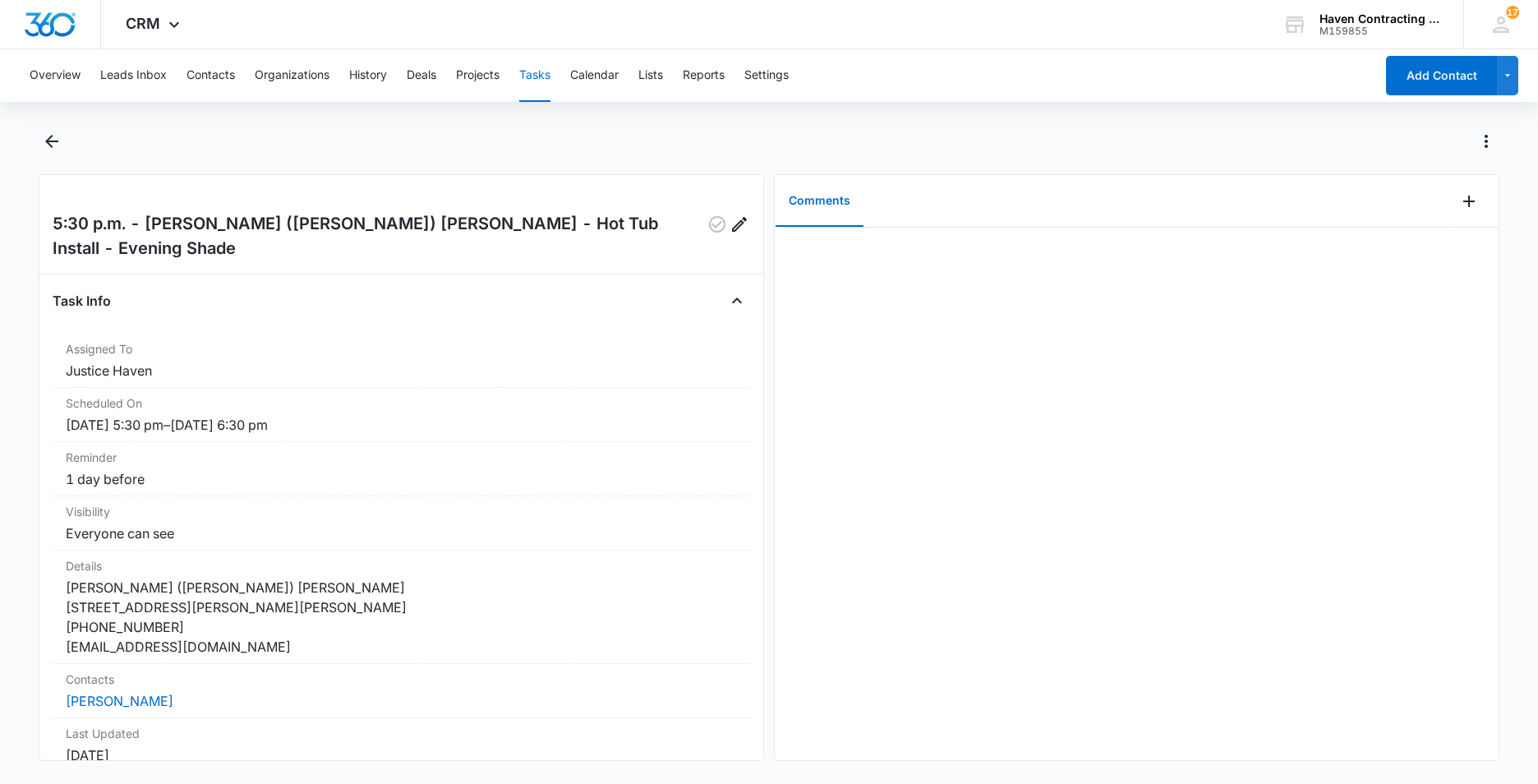
scroll to position [82, 0]
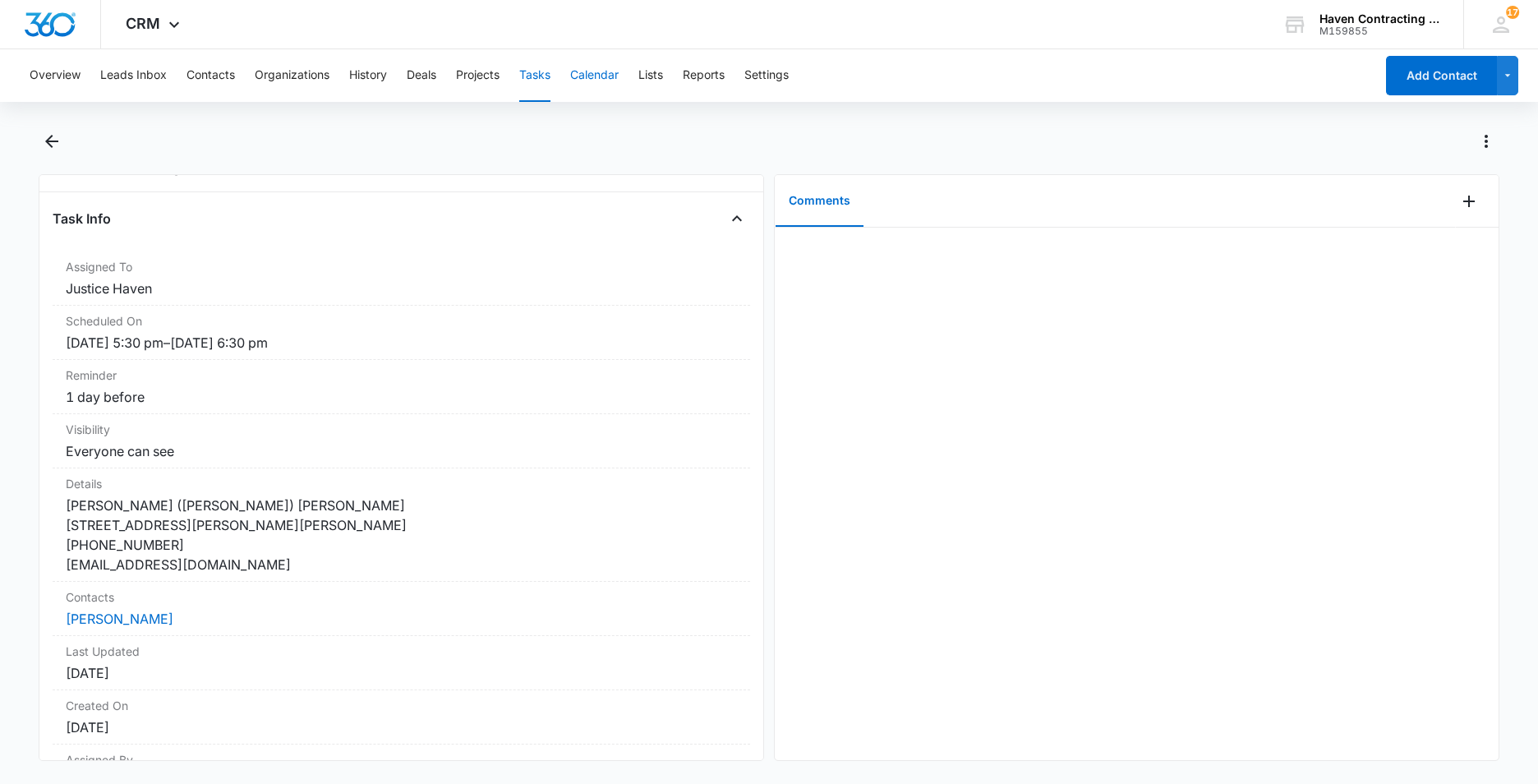
click at [583, 69] on button "Calendar" at bounding box center [595, 75] width 48 height 53
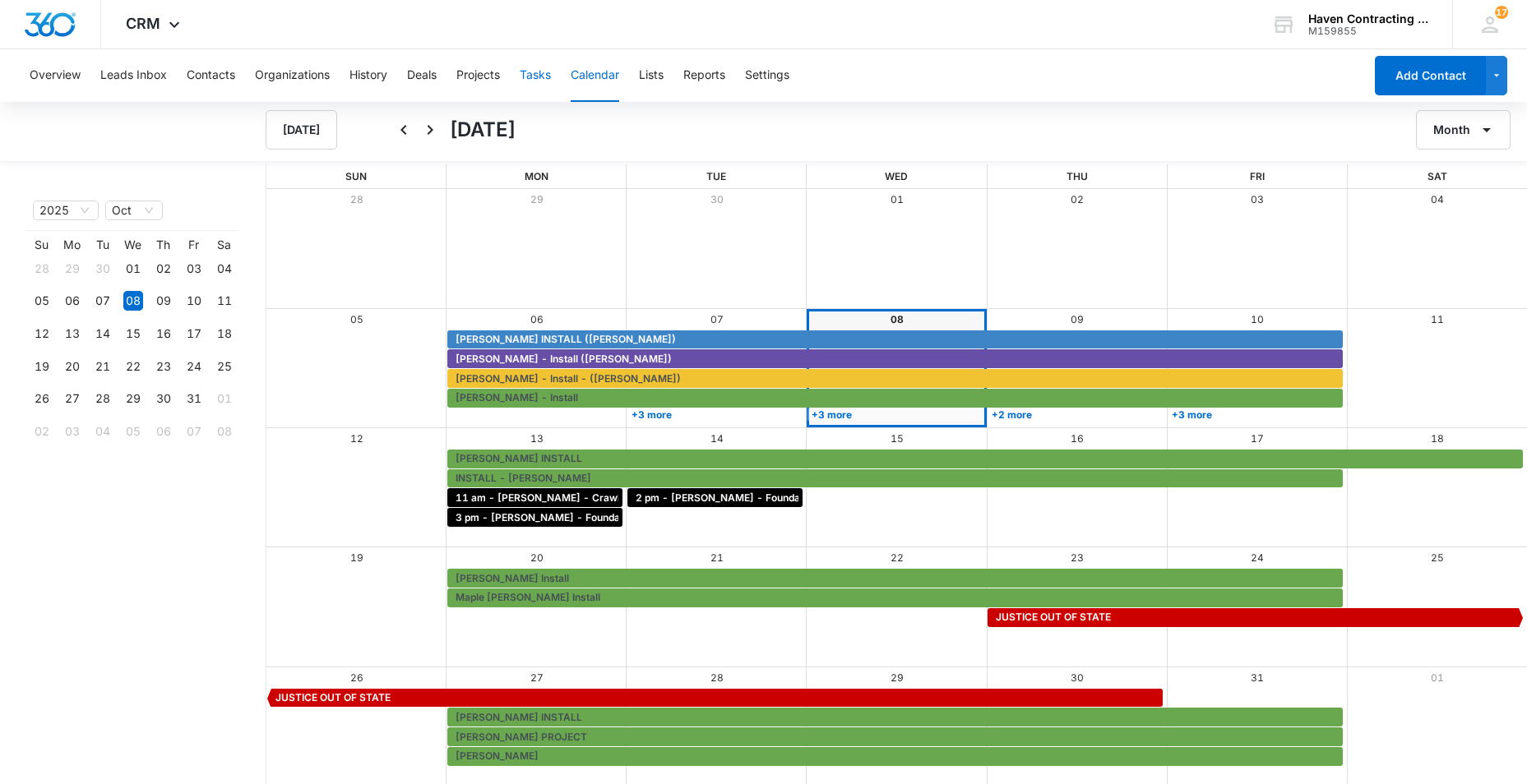
click at [528, 71] on button "Tasks" at bounding box center [535, 75] width 31 height 53
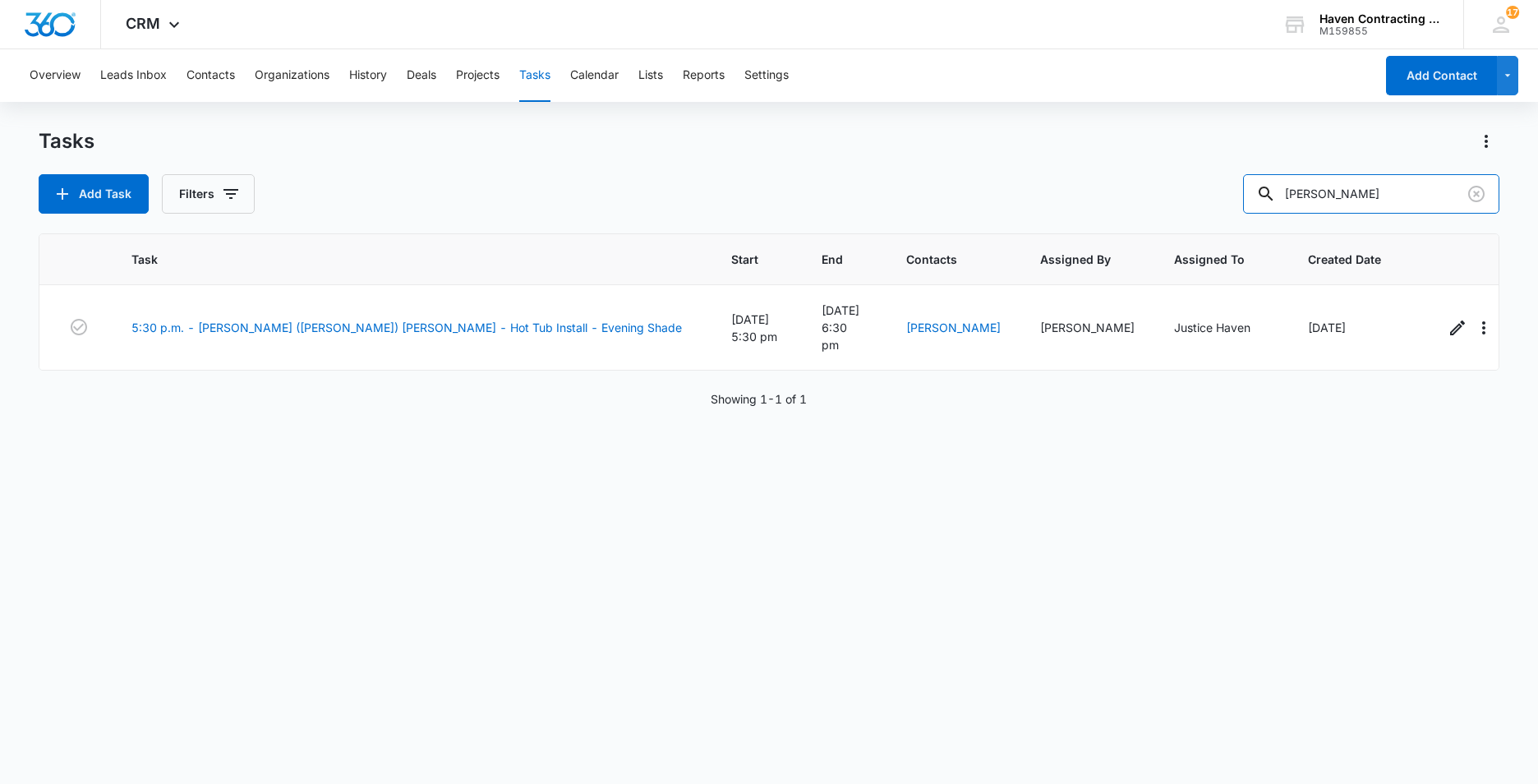
drag, startPoint x: 1354, startPoint y: 194, endPoint x: 883, endPoint y: 226, distance: 472.1
click at [1071, 220] on div "Tasks Add Task Filters [PERSON_NAME] Task Start End Contacts Assigned By Assign…" at bounding box center [769, 455] width 1461 height 654
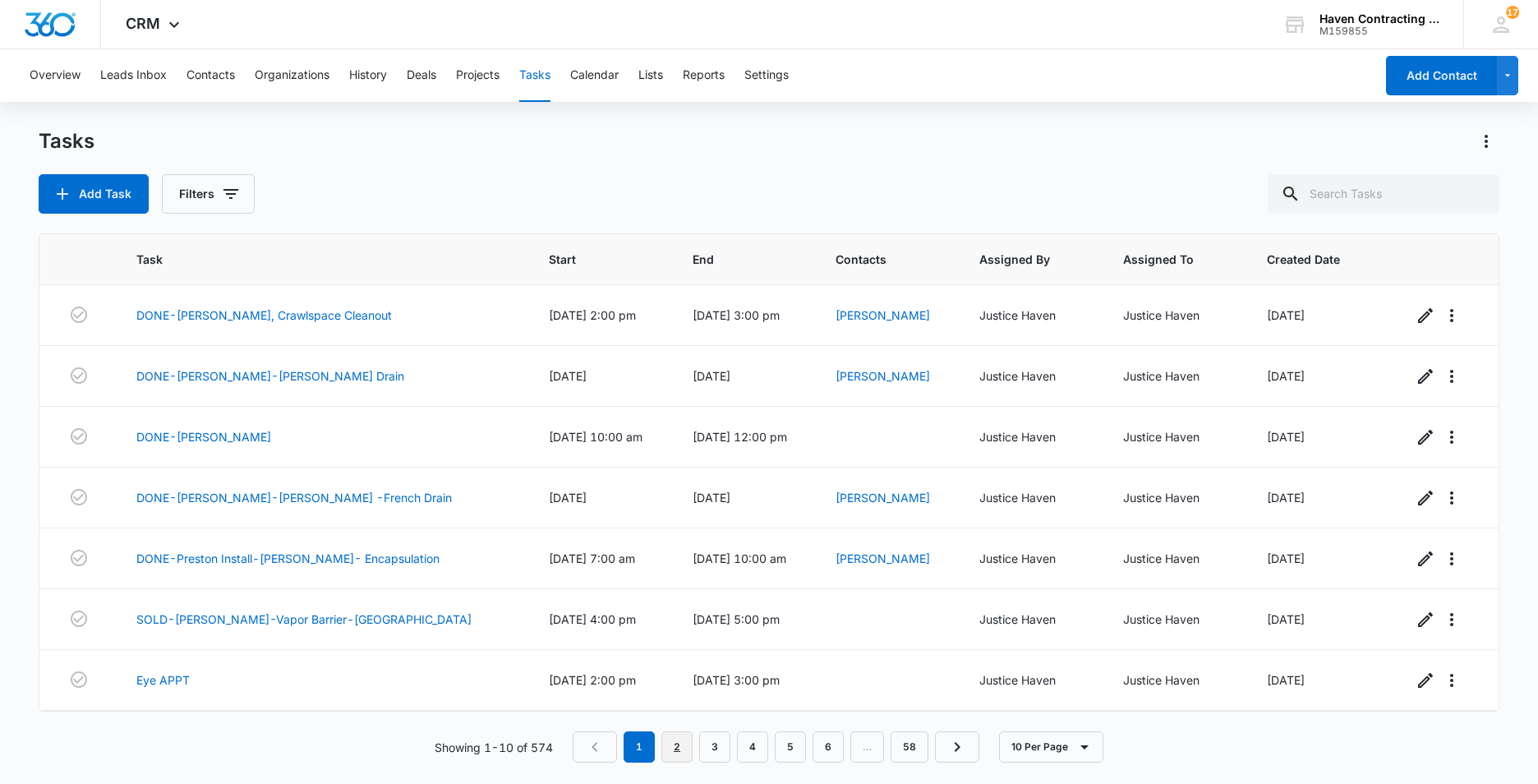
click at [674, 750] on link "2" at bounding box center [676, 747] width 31 height 31
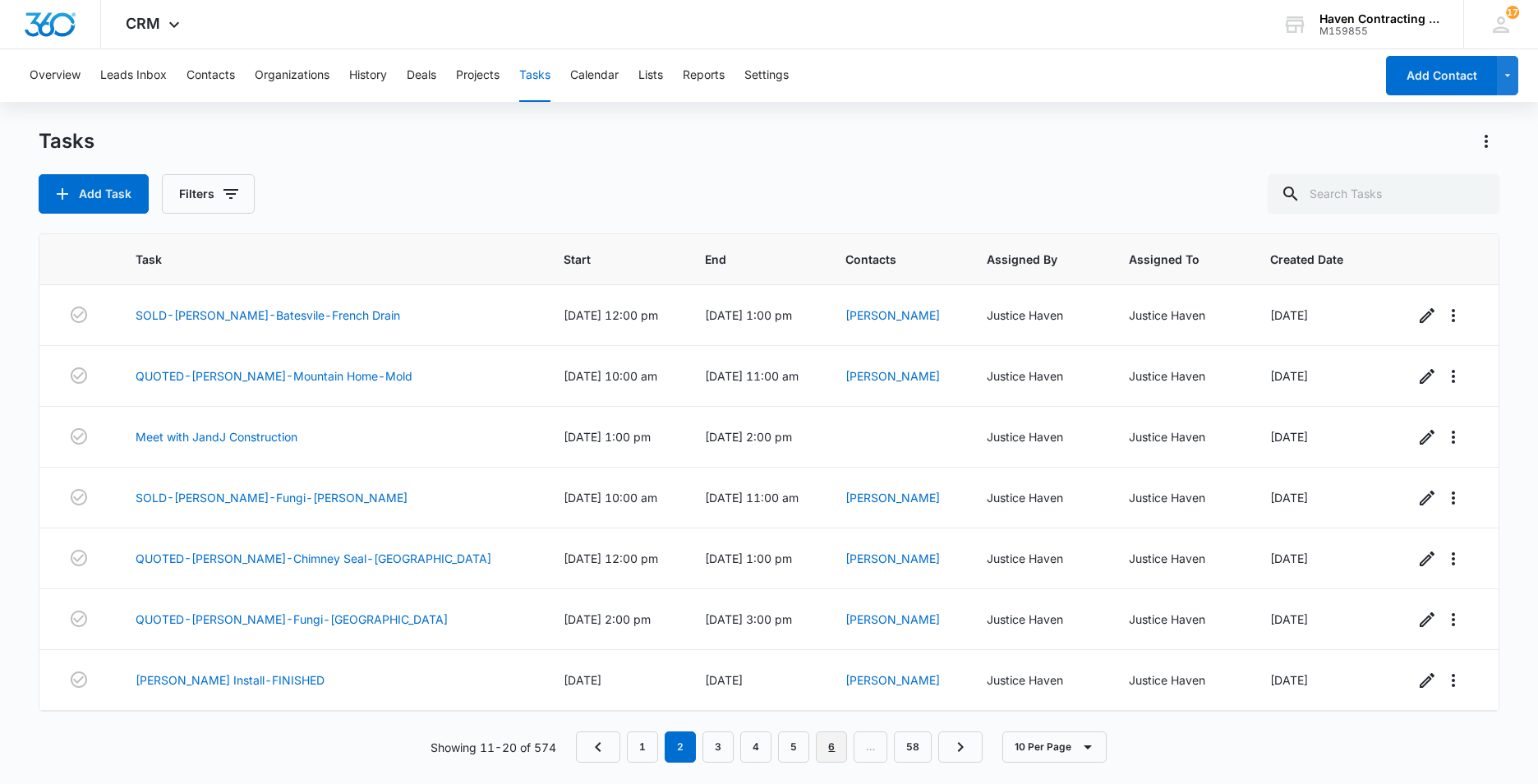
click at [833, 749] on link "6" at bounding box center [831, 747] width 31 height 31
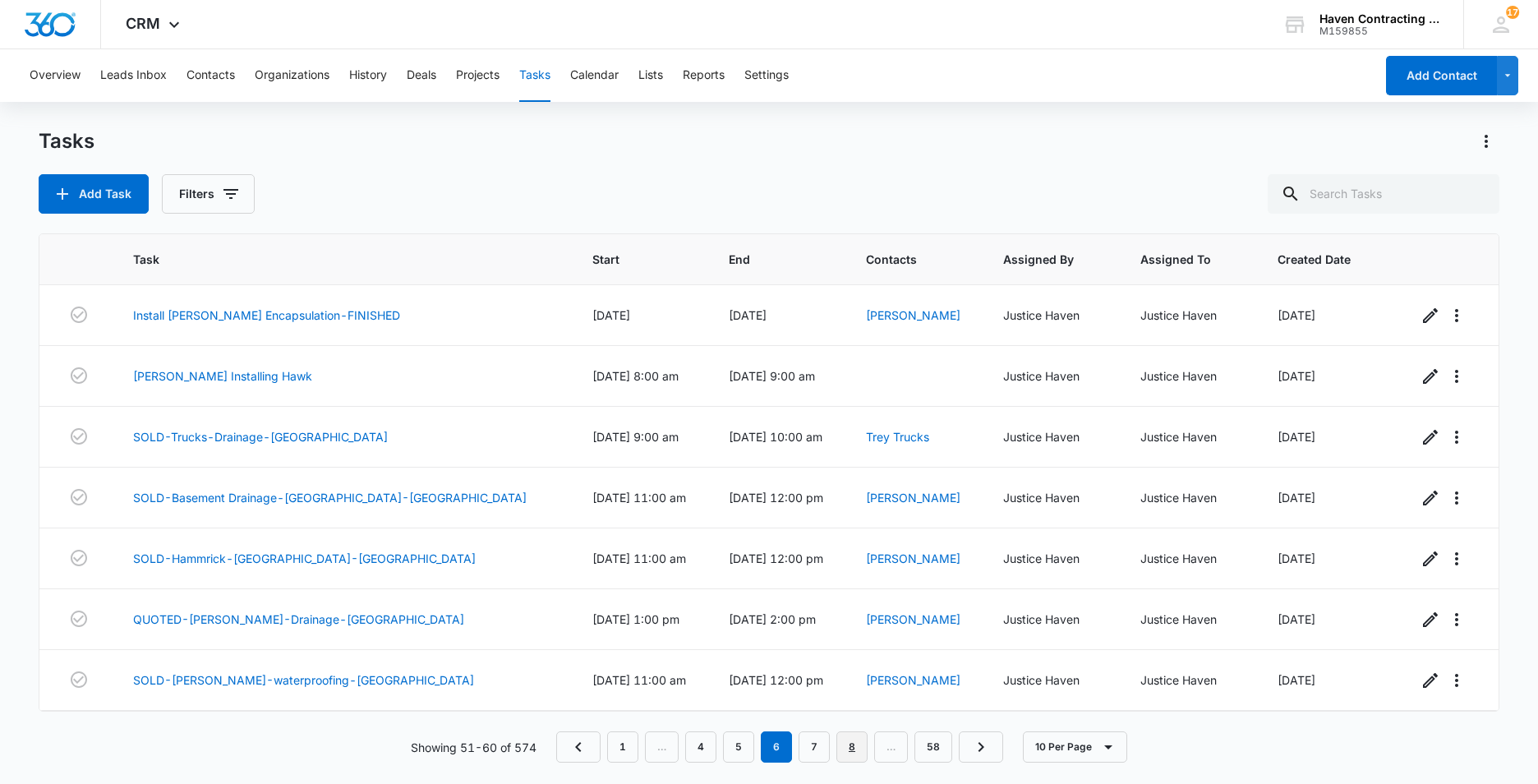
click at [846, 749] on link "8" at bounding box center [852, 747] width 31 height 31
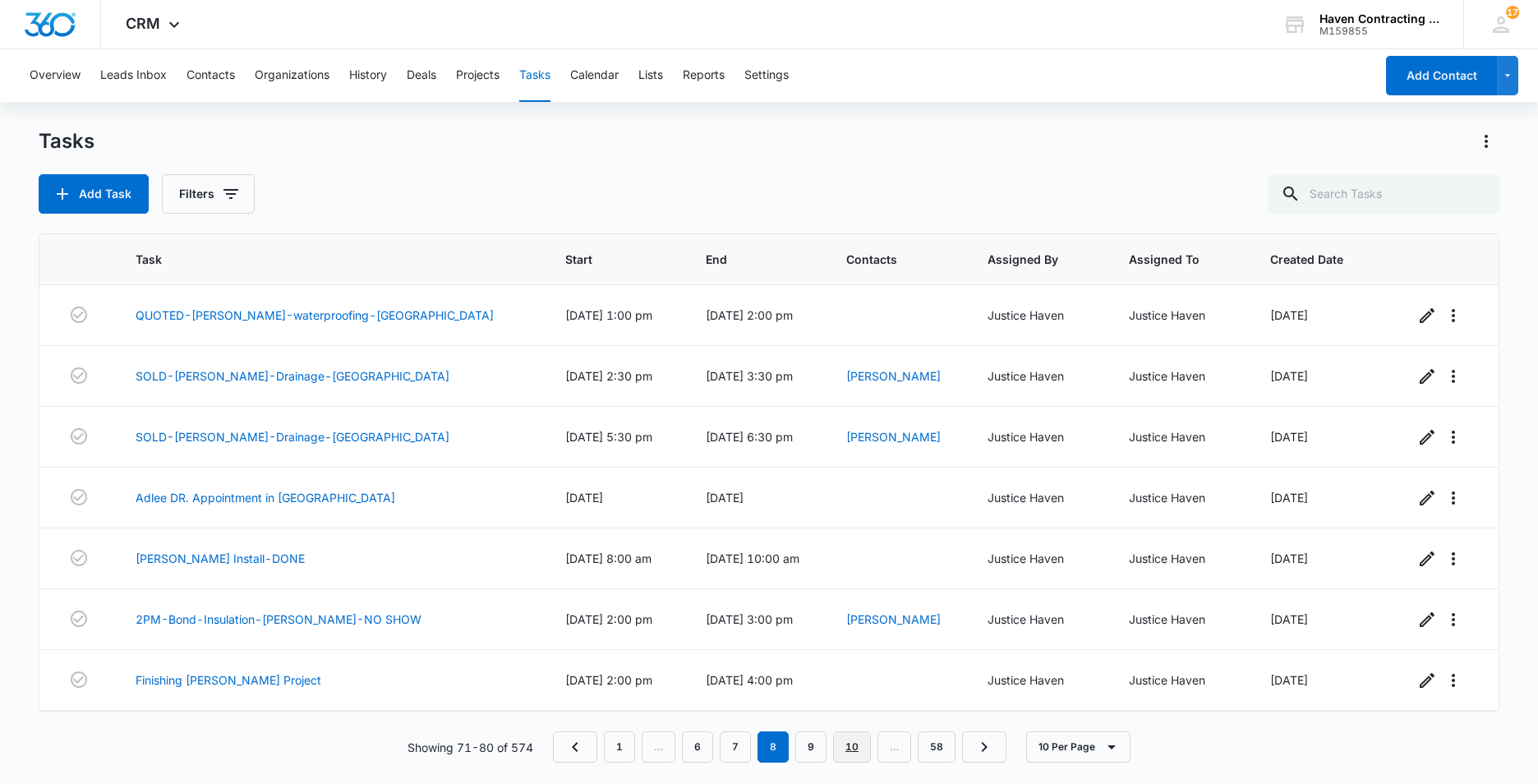
click at [851, 748] on link "10" at bounding box center [852, 747] width 37 height 31
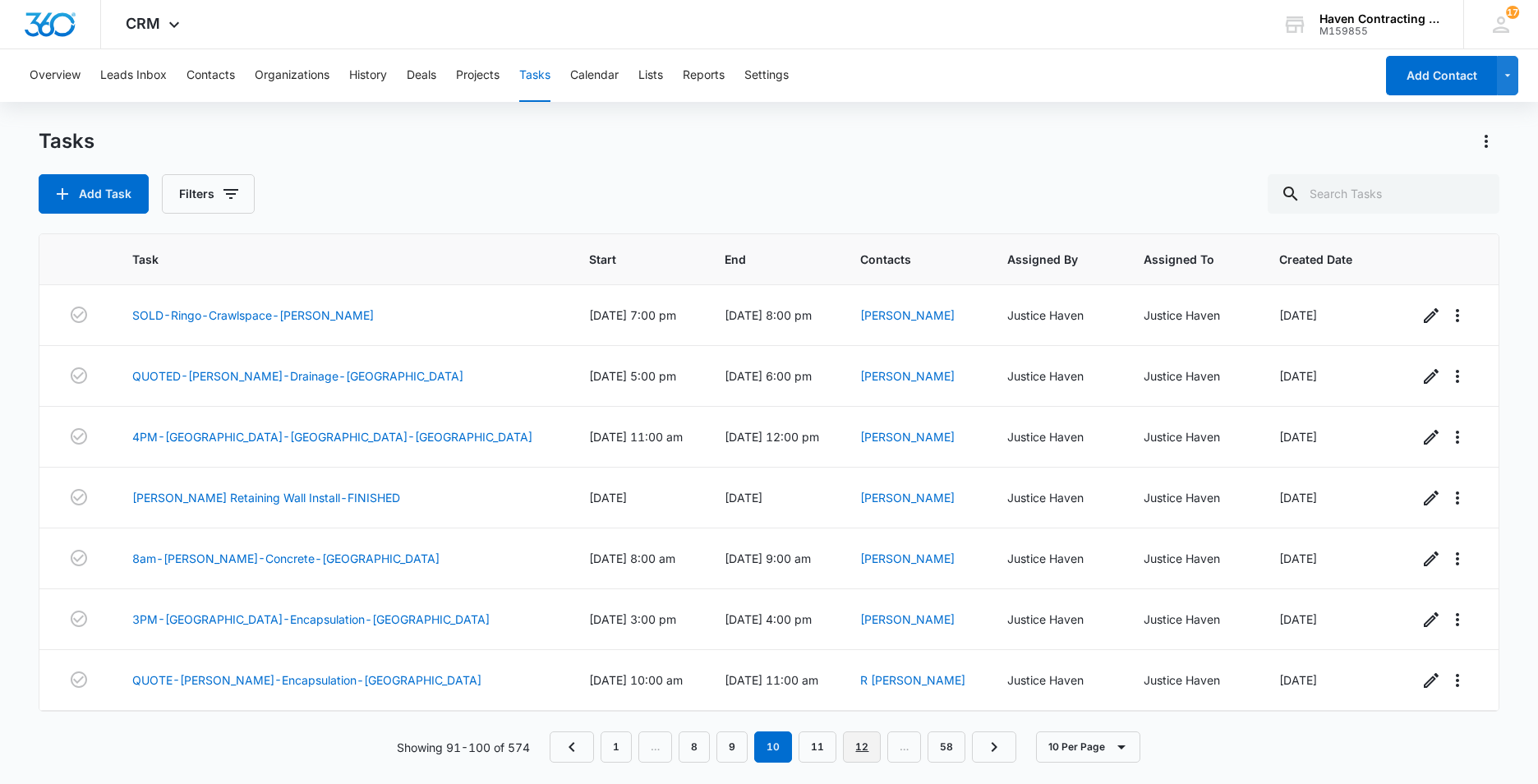
click at [851, 748] on link "12" at bounding box center [862, 747] width 37 height 31
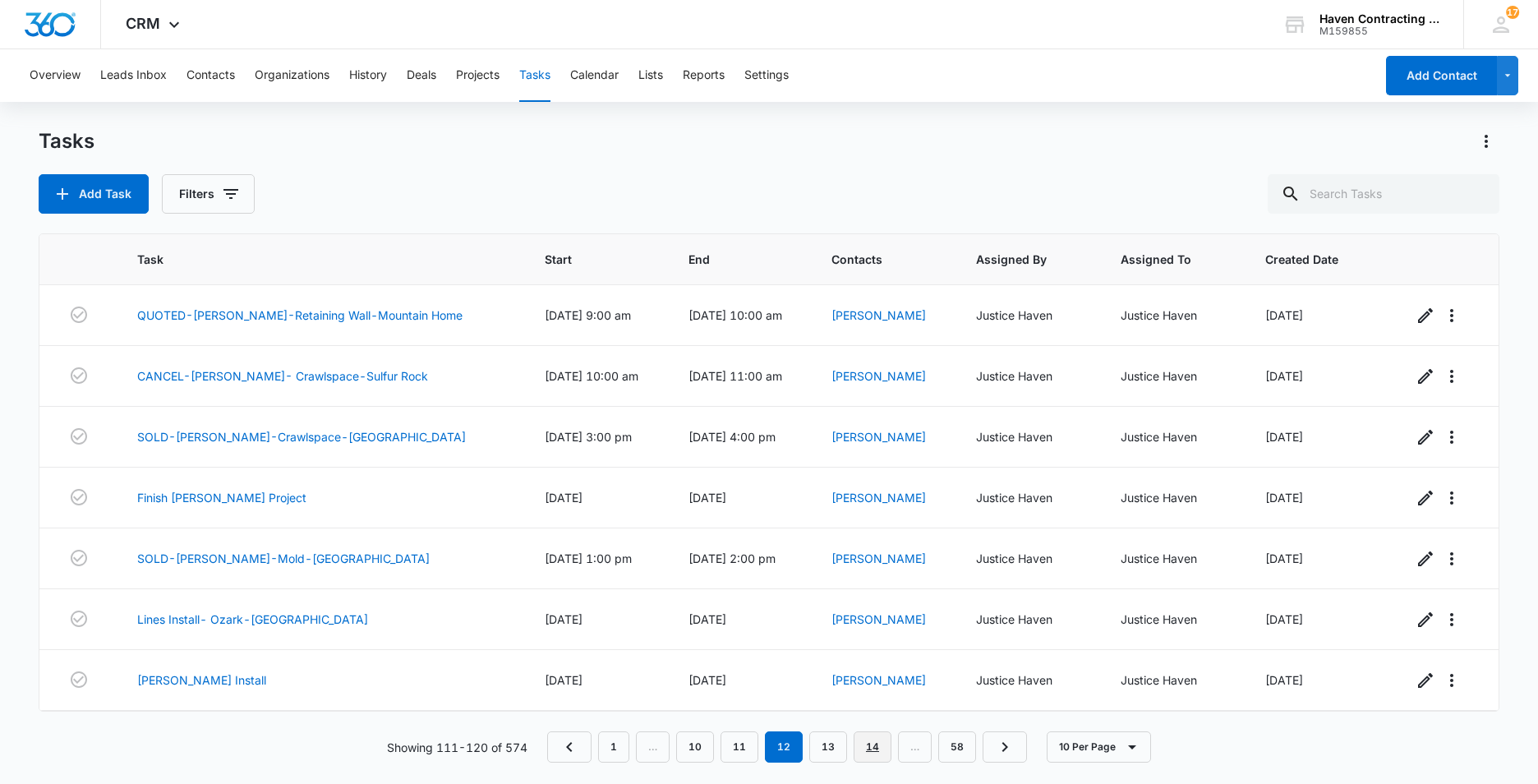
click at [879, 748] on link "14" at bounding box center [872, 747] width 37 height 31
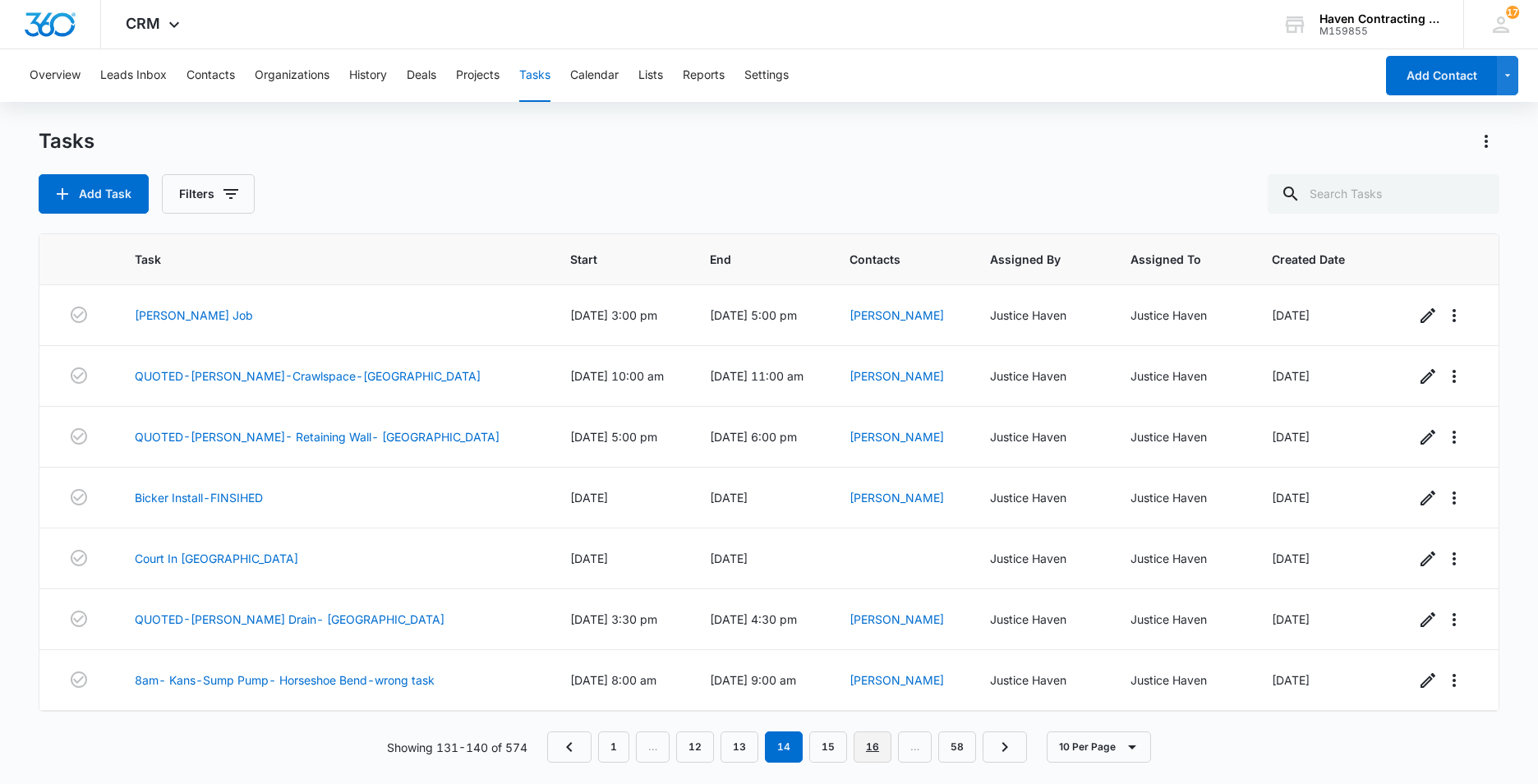
click at [878, 748] on link "16" at bounding box center [872, 747] width 37 height 31
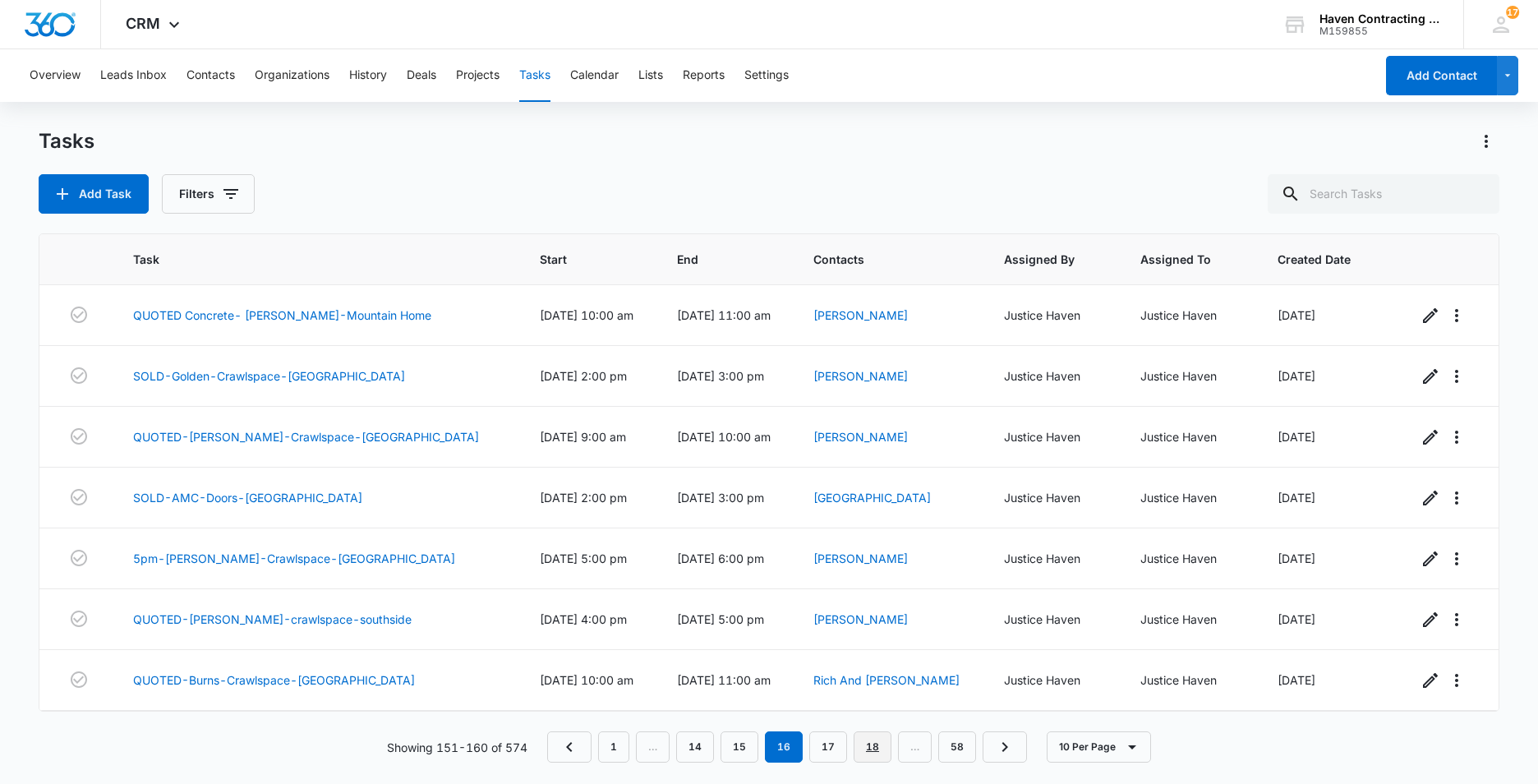
click at [874, 747] on link "18" at bounding box center [872, 747] width 37 height 31
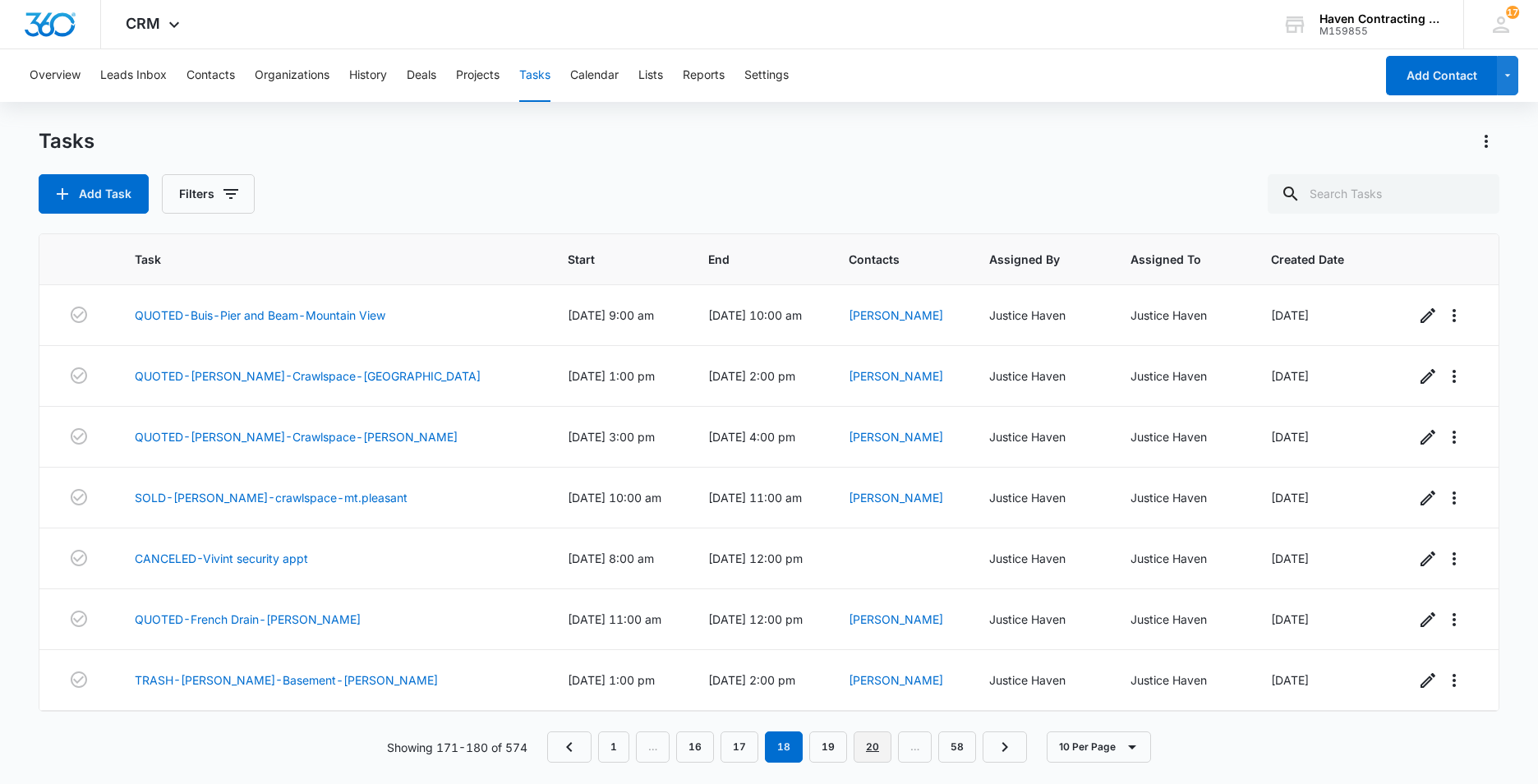
click at [874, 747] on link "20" at bounding box center [872, 747] width 37 height 31
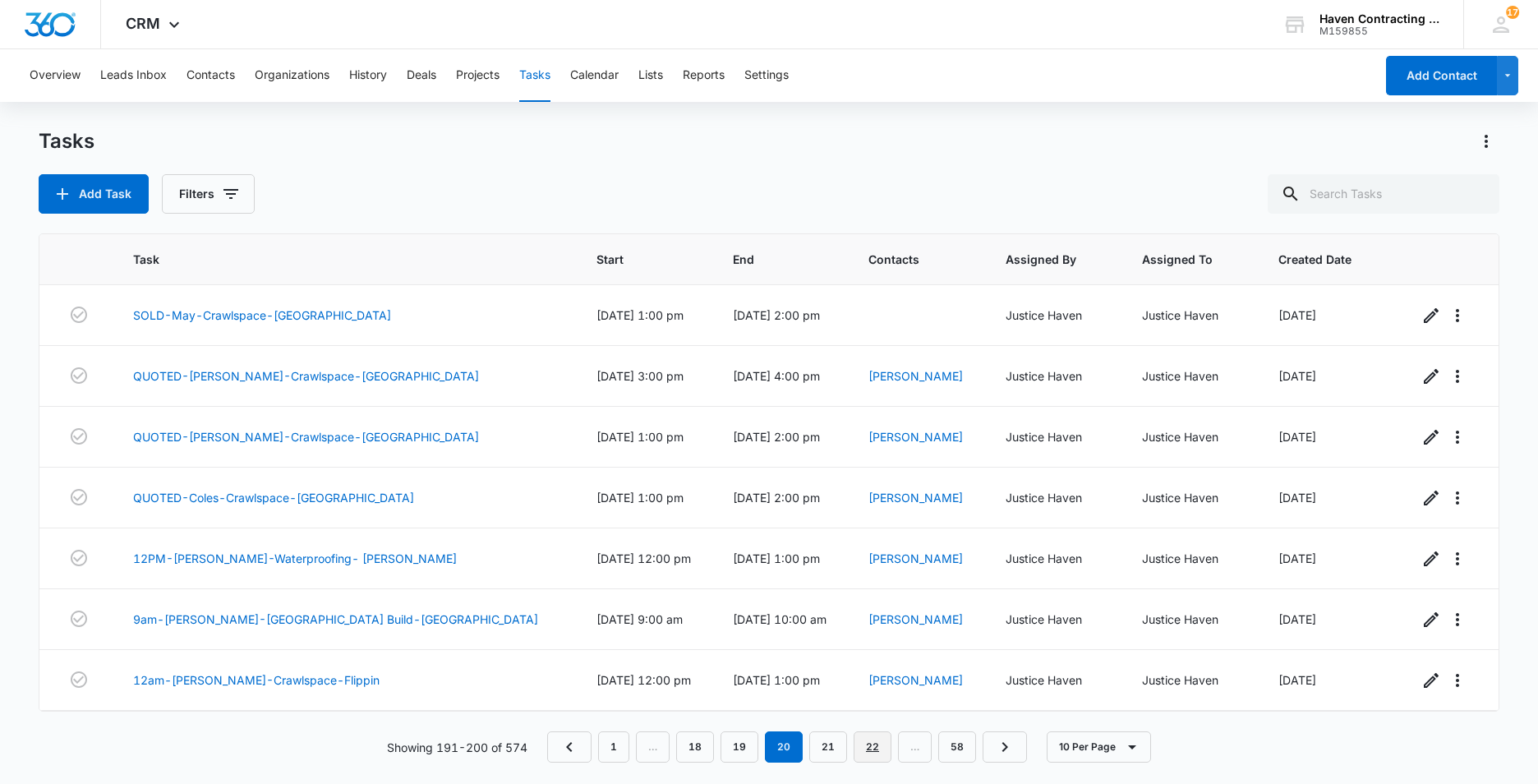
click at [874, 747] on link "22" at bounding box center [872, 747] width 37 height 31
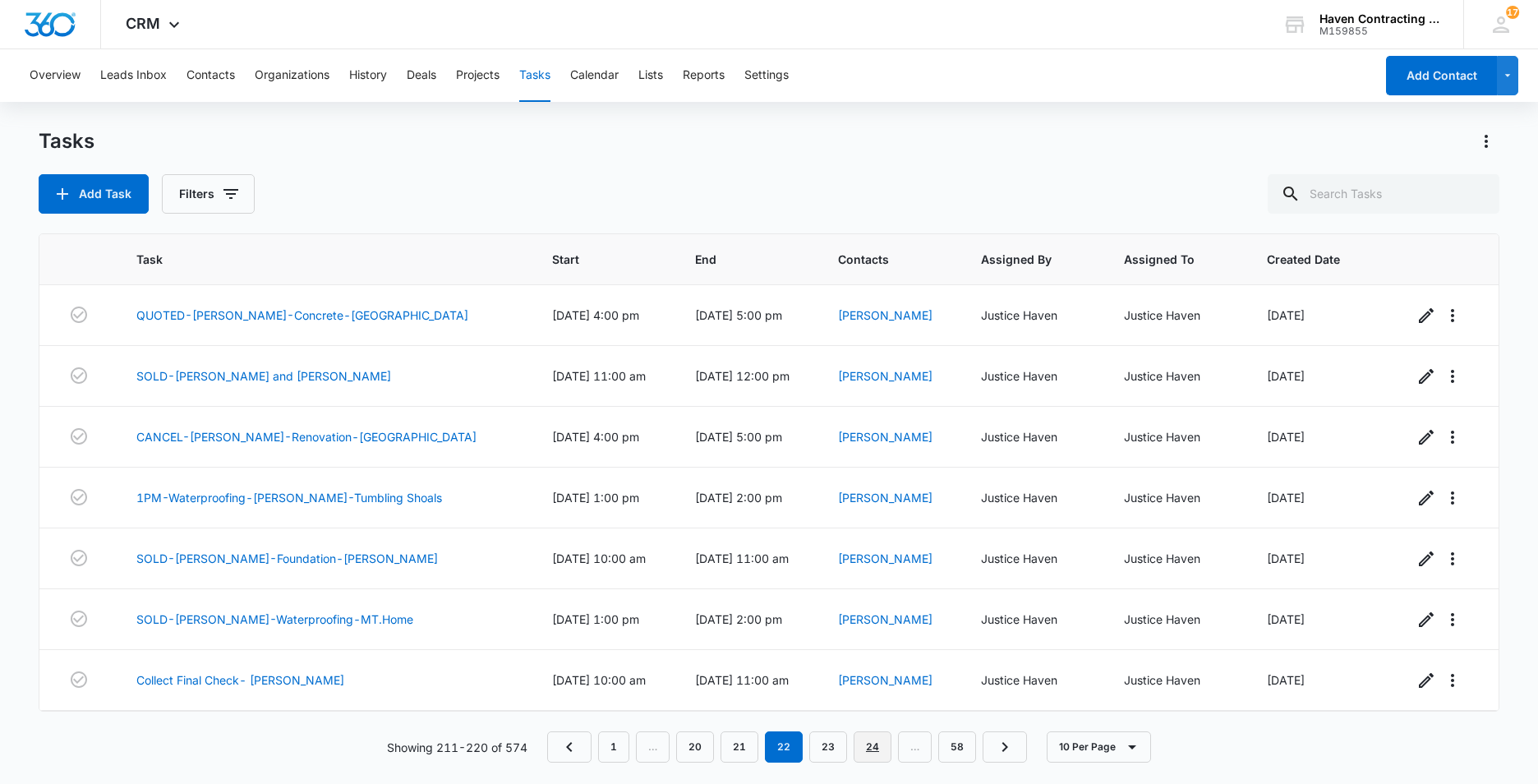
click at [874, 747] on link "24" at bounding box center [872, 747] width 37 height 31
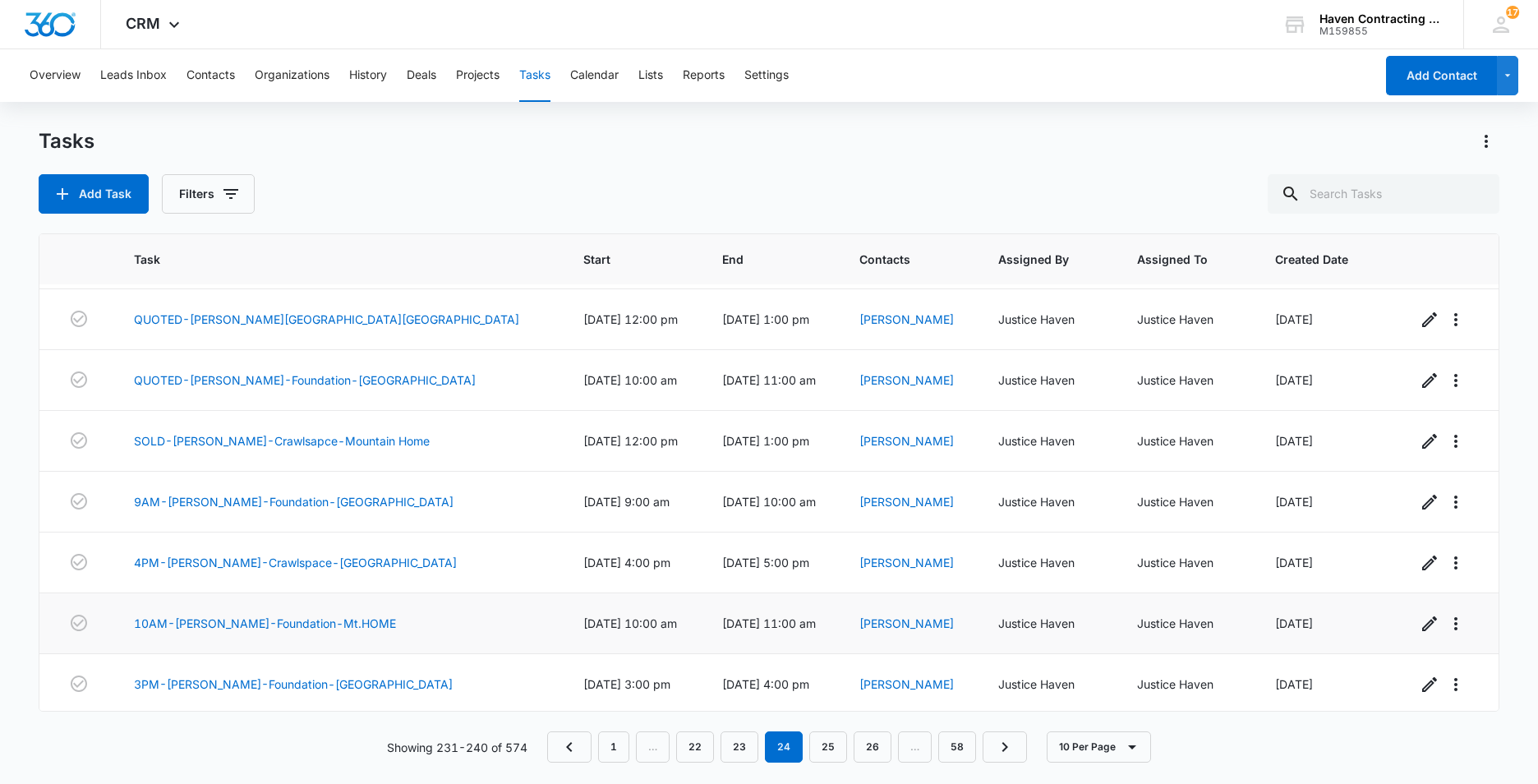
scroll to position [182, 0]
